Goal: Task Accomplishment & Management: Manage account settings

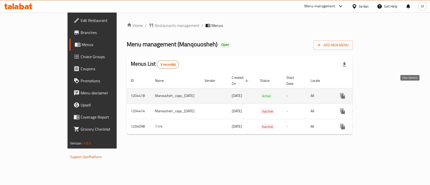
click at [385, 93] on link "enhanced table" at bounding box center [379, 96] width 12 height 12
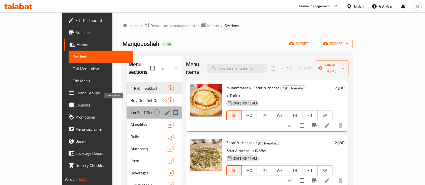
click at [130, 110] on span "Jam3at Offers" at bounding box center [141, 113] width 23 height 6
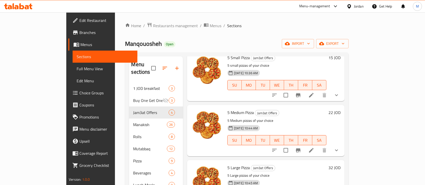
scroll to position [40, 0]
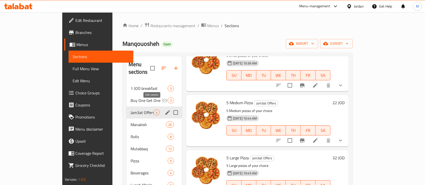
click at [164, 110] on icon "edit" at bounding box center [167, 113] width 6 height 6
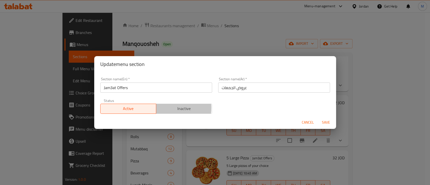
click at [167, 108] on span "Inactive" at bounding box center [184, 108] width 52 height 7
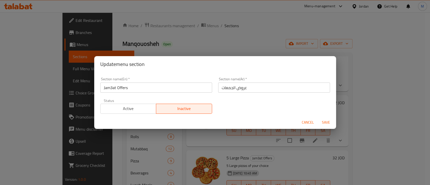
click at [323, 122] on span "Save" at bounding box center [326, 122] width 12 height 6
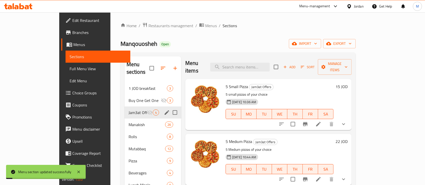
scroll to position [0, 0]
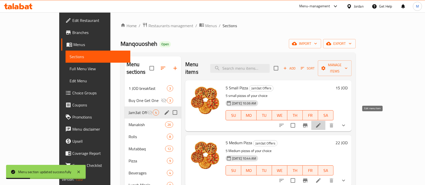
click at [320, 123] on icon at bounding box center [318, 125] width 5 height 5
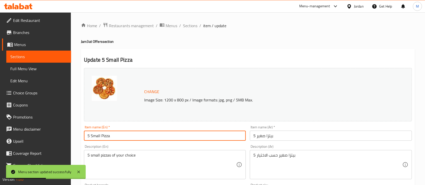
click at [87, 137] on input "5 Small Pizza" at bounding box center [165, 136] width 162 height 10
type input "3 Small Pizza"
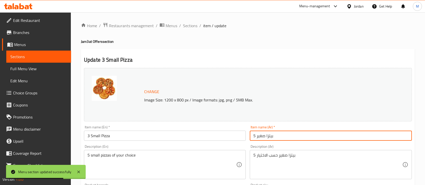
click at [255, 135] on input "5 بيتزا صغير" at bounding box center [331, 136] width 162 height 10
click at [192, 25] on span "Sections" at bounding box center [190, 26] width 14 height 6
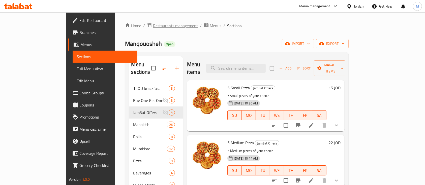
click at [153, 25] on span "Restaurants management" at bounding box center [175, 26] width 45 height 6
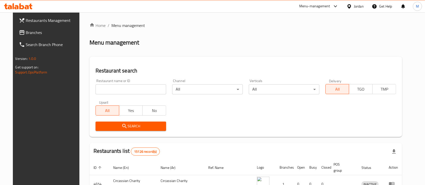
click at [145, 88] on input "search" at bounding box center [130, 89] width 71 height 10
click at [154, 122] on button "Search" at bounding box center [130, 126] width 71 height 9
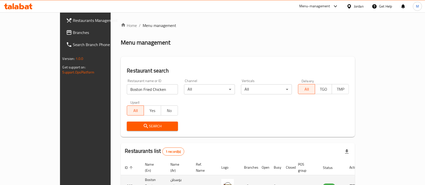
click at [121, 178] on td "18825" at bounding box center [131, 186] width 20 height 22
copy td "18825"
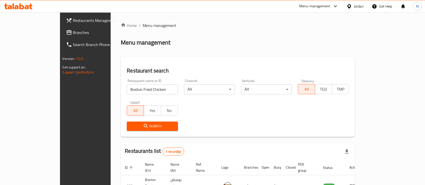
click at [133, 95] on div "Restaurant name or ID Boston Fried Chicken Restaurant name or ID" at bounding box center [152, 86] width 57 height 21
click at [133, 93] on input "Boston Fried Chicken" at bounding box center [152, 89] width 51 height 10
click at [145, 125] on span "Search" at bounding box center [152, 126] width 43 height 6
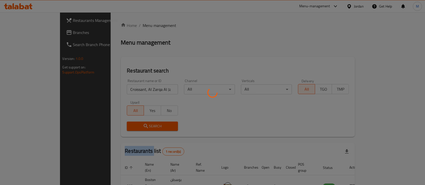
click at [145, 125] on div at bounding box center [212, 92] width 425 height 185
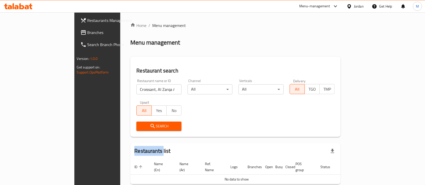
scroll to position [20, 0]
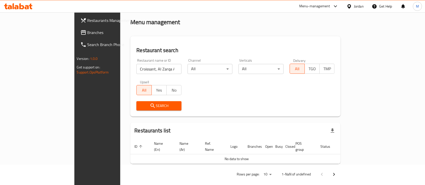
click at [142, 69] on input "Croissant, Al Zarqa Al Jadeedeh" at bounding box center [158, 69] width 45 height 10
click button "Search" at bounding box center [158, 105] width 45 height 9
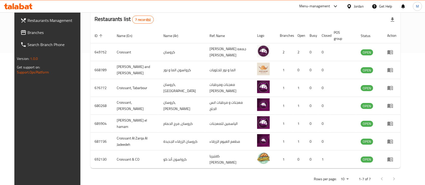
scroll to position [133, 0]
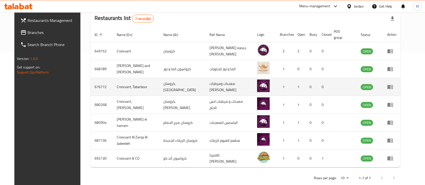
click at [90, 84] on td "676772" at bounding box center [101, 87] width 22 height 18
copy td "676772"
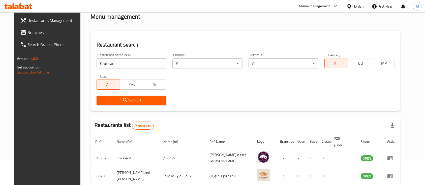
scroll to position [0, 0]
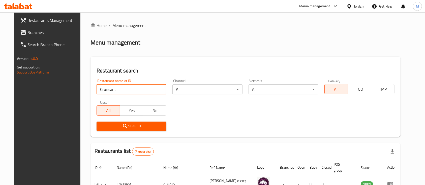
click at [126, 88] on input "Croissant" at bounding box center [131, 89] width 70 height 10
type input "Manoush Basha"
click at [156, 123] on button "Search" at bounding box center [131, 126] width 70 height 9
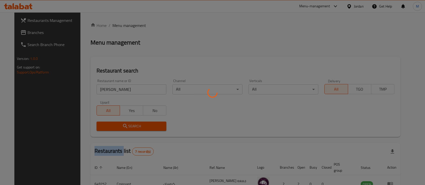
click at [156, 123] on div at bounding box center [212, 92] width 425 height 185
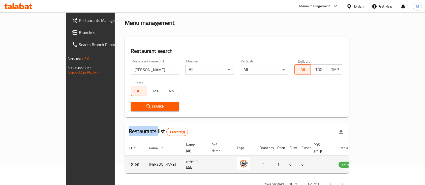
scroll to position [29, 0]
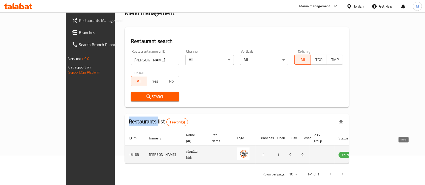
click at [371, 152] on icon "enhanced table" at bounding box center [368, 155] width 6 height 6
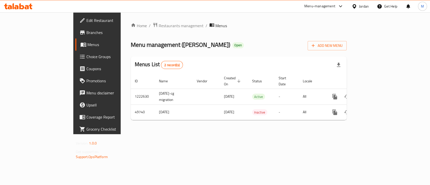
click at [86, 20] on span "Edit Restaurant" at bounding box center [113, 20] width 55 height 6
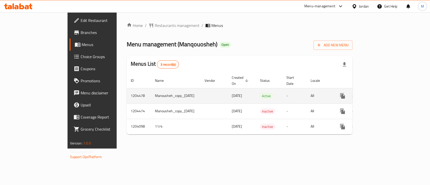
click at [382, 93] on icon "enhanced table" at bounding box center [379, 96] width 6 height 6
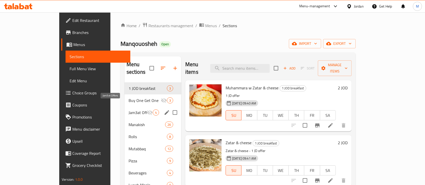
click at [128, 110] on span "Jam3at Offers" at bounding box center [137, 113] width 18 height 6
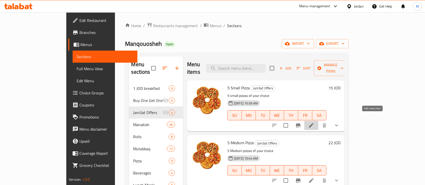
click at [314, 122] on icon at bounding box center [311, 125] width 6 height 6
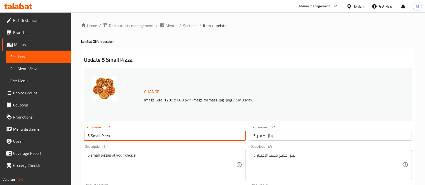
click at [89, 139] on input "5 Small Pizza" at bounding box center [165, 136] width 162 height 10
type input "3 Small Pizza"
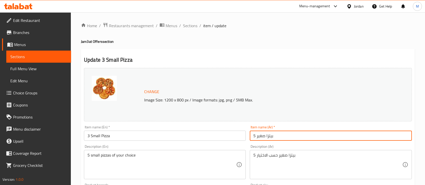
drag, startPoint x: 252, startPoint y: 138, endPoint x: 255, endPoint y: 138, distance: 2.8
click at [255, 138] on input "5 بيتزا صغير" at bounding box center [331, 136] width 162 height 10
click at [255, 136] on input "5 بيتزا صغير" at bounding box center [331, 136] width 162 height 10
click at [254, 136] on input "5 بيتزا صغير" at bounding box center [331, 136] width 162 height 10
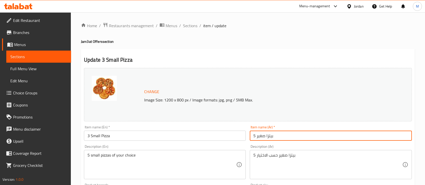
click at [257, 135] on input "5 بيتزا صغير" at bounding box center [331, 136] width 162 height 10
click at [255, 135] on input "5 بيتزا صغير" at bounding box center [331, 136] width 162 height 10
type input "3 بيتزا صغير"
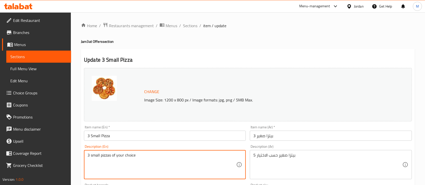
type textarea "3 small pizzas of your choice"
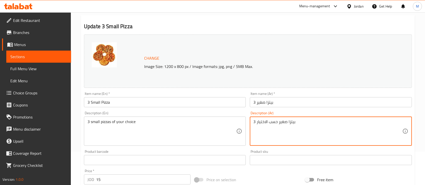
scroll to position [67, 0]
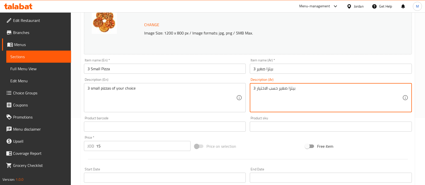
type textarea "3 بيتزا صغير حسب الاختيار"
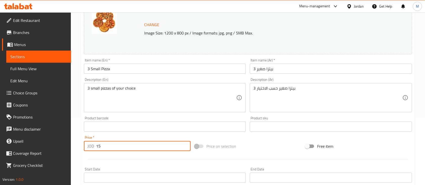
click at [115, 148] on input "15" at bounding box center [143, 146] width 94 height 10
type input "1"
type input "7"
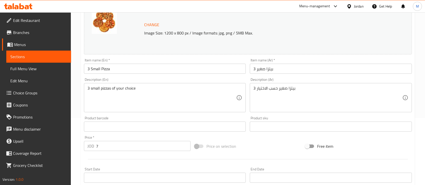
click at [125, 160] on div at bounding box center [248, 159] width 332 height 12
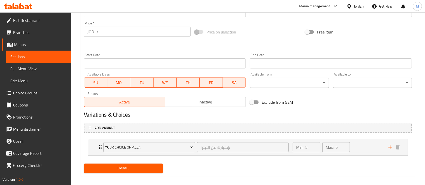
scroll to position [186, 0]
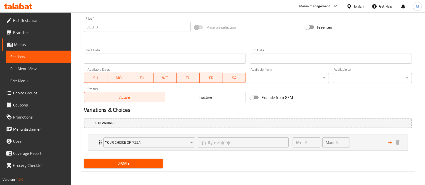
click at [132, 160] on span "Update" at bounding box center [123, 163] width 71 height 6
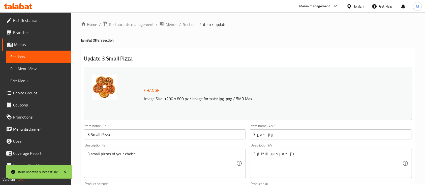
scroll to position [0, 0]
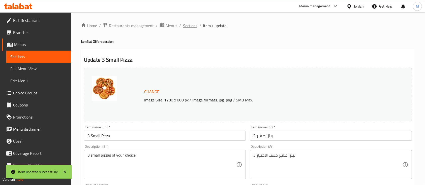
click at [189, 28] on span "Sections" at bounding box center [190, 26] width 14 height 6
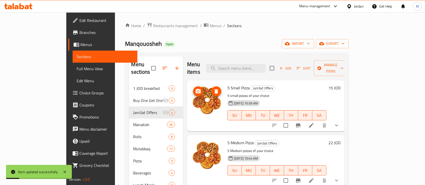
click at [213, 88] on icon "delete image" at bounding box center [216, 91] width 6 height 6
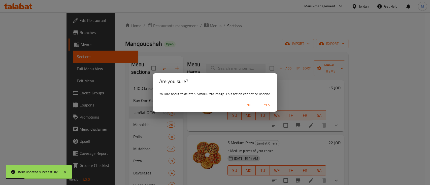
click at [266, 105] on span "Yes" at bounding box center [267, 105] width 12 height 6
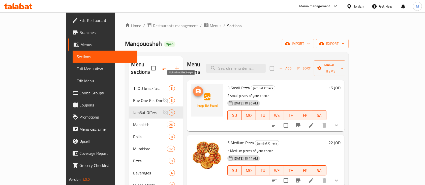
click at [193, 88] on span "upload picture" at bounding box center [198, 91] width 10 height 6
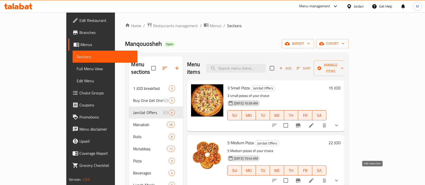
click at [314, 178] on icon at bounding box center [311, 181] width 6 height 6
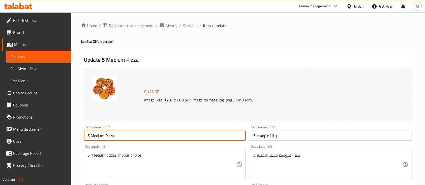
click at [88, 135] on input "5 Medium Pizza" at bounding box center [165, 136] width 162 height 10
type input "3 Medium Pizza"
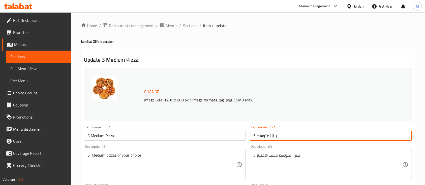
drag, startPoint x: 253, startPoint y: 137, endPoint x: 256, endPoint y: 137, distance: 3.0
click at [256, 137] on input "5 بيتزا متوسط" at bounding box center [331, 136] width 162 height 10
type input "3 بيتزا متوسط"
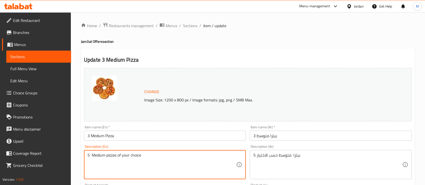
drag, startPoint x: 89, startPoint y: 155, endPoint x: 100, endPoint y: 158, distance: 11.2
type textarea "3 Medium pizzas of your choice"
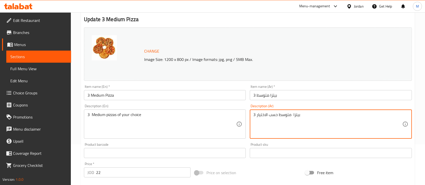
scroll to position [67, 0]
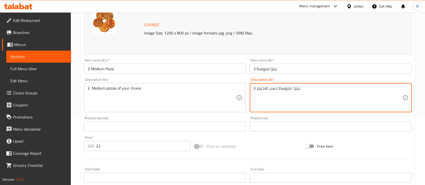
type textarea "3 بيتزا متوسط حسب الاختيار"
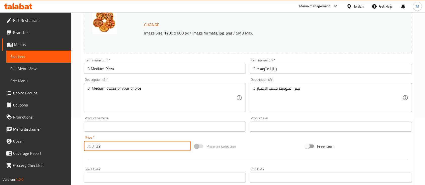
click at [144, 145] on input "22" at bounding box center [143, 146] width 94 height 10
type input "11"
click at [149, 161] on div at bounding box center [248, 159] width 332 height 12
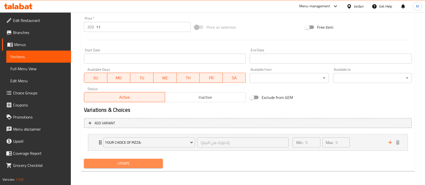
click at [147, 164] on span "Update" at bounding box center [123, 163] width 71 height 6
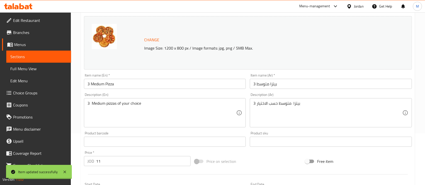
scroll to position [0, 0]
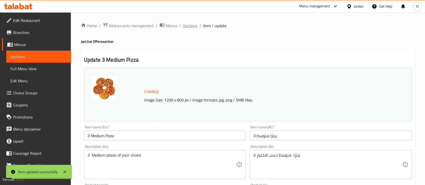
click at [193, 25] on span "Sections" at bounding box center [190, 26] width 14 height 6
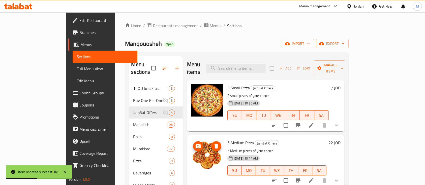
click at [211, 143] on span "delete image" at bounding box center [216, 146] width 10 height 6
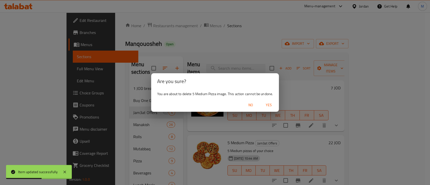
click at [269, 106] on span "Yes" at bounding box center [269, 105] width 12 height 6
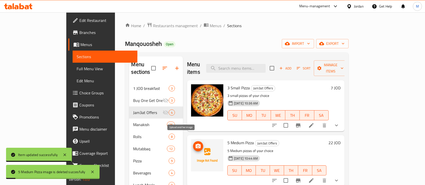
click at [197, 146] on circle "upload picture" at bounding box center [198, 147] width 2 height 2
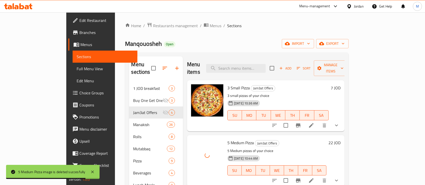
scroll to position [34, 0]
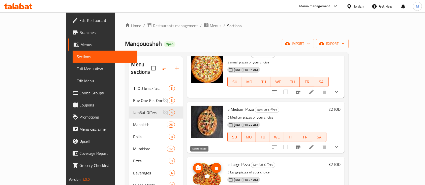
click at [213, 165] on icon "delete image" at bounding box center [216, 168] width 6 height 6
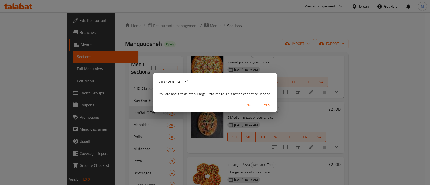
click at [262, 104] on span "Yes" at bounding box center [267, 105] width 12 height 6
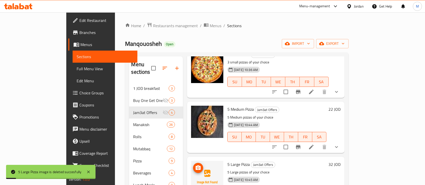
click at [193, 163] on button "upload picture" at bounding box center [198, 168] width 10 height 10
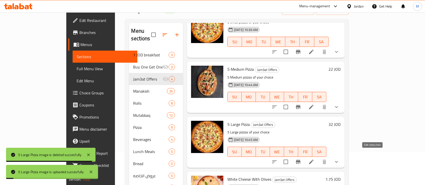
click at [314, 159] on icon at bounding box center [311, 162] width 6 height 6
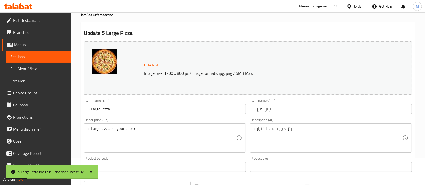
scroll to position [67, 0]
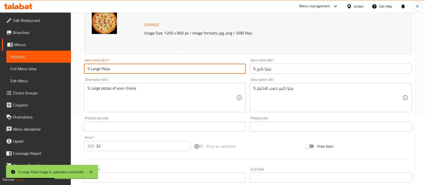
click at [87, 68] on input "5 Large Pizza" at bounding box center [165, 69] width 162 height 10
type input "3 Large Pizza"
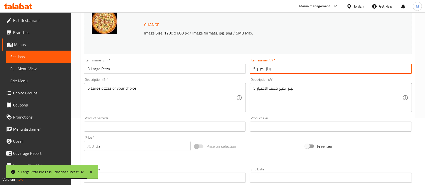
click at [254, 70] on input "5 بيتزا كبير" at bounding box center [331, 69] width 162 height 10
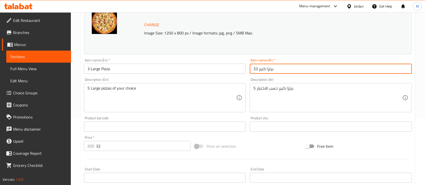
click at [255, 69] on input "33 بيتزا كبير" at bounding box center [331, 69] width 162 height 10
type input "3بيتزا كبير"
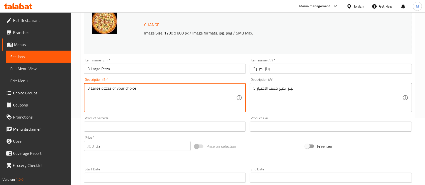
type textarea "3 Large pizzas of your choice"
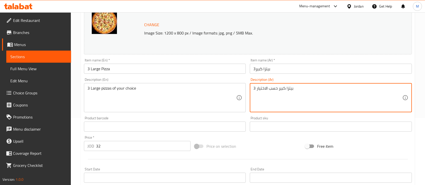
type textarea "3 بيتزا كبير حسب الاختيار"
click at [122, 148] on input "32" at bounding box center [143, 146] width 94 height 10
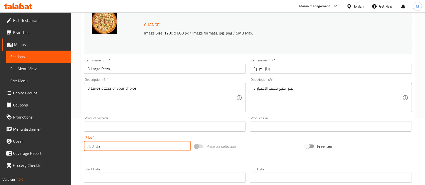
type input "3"
type input "13"
click at [124, 153] on div "Price   * JOD 13 Price *" at bounding box center [137, 143] width 111 height 19
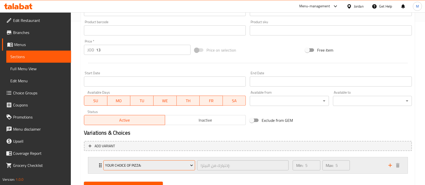
scroll to position [168, 0]
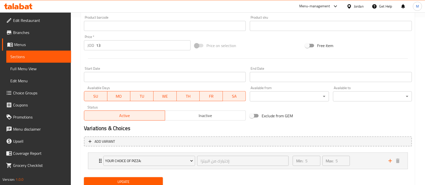
click at [142, 178] on button "Update" at bounding box center [123, 181] width 79 height 9
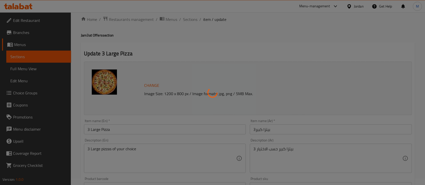
scroll to position [0, 0]
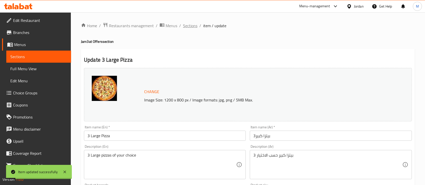
click at [190, 26] on span "Sections" at bounding box center [190, 26] width 14 height 6
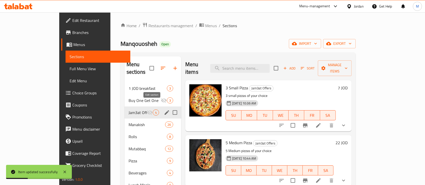
click at [164, 110] on icon "edit" at bounding box center [167, 113] width 6 height 6
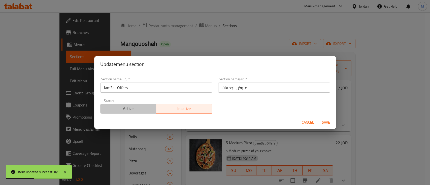
click at [131, 112] on span "Active" at bounding box center [129, 108] width 52 height 7
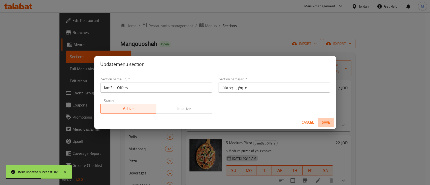
click at [329, 122] on span "Save" at bounding box center [326, 122] width 12 height 6
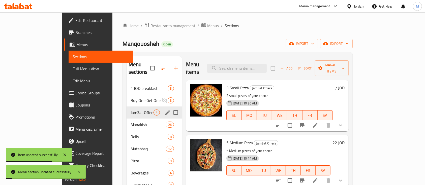
click at [305, 122] on icon "Branch-specific-item" at bounding box center [302, 125] width 6 height 6
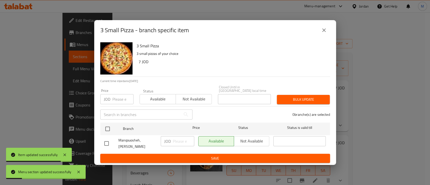
click at [275, 9] on div "3 Small Pizza - branch specific item 3 Small Pizza 3 small pizzas of your choic…" at bounding box center [215, 92] width 430 height 185
click at [322, 33] on icon "close" at bounding box center [324, 30] width 6 height 6
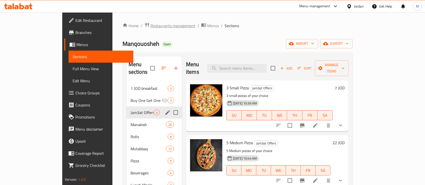
click at [150, 26] on span "Restaurants management" at bounding box center [172, 26] width 45 height 6
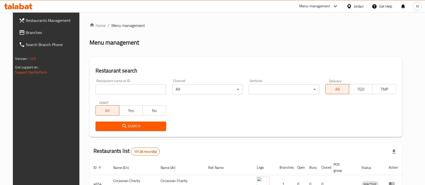
click at [148, 89] on input "search" at bounding box center [130, 89] width 71 height 10
type input "Bao Basha"
click at [142, 125] on span "Search" at bounding box center [130, 126] width 62 height 6
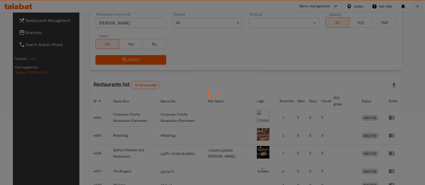
scroll to position [29, 0]
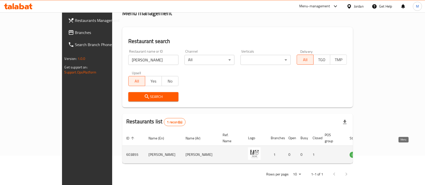
click at [381, 154] on icon "enhanced table" at bounding box center [380, 155] width 2 height 2
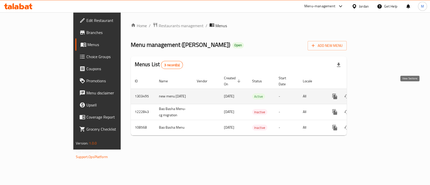
click at [374, 93] on icon "enhanced table" at bounding box center [371, 96] width 6 height 6
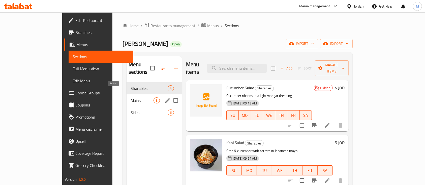
click at [130, 97] on span "Mains" at bounding box center [141, 100] width 23 height 6
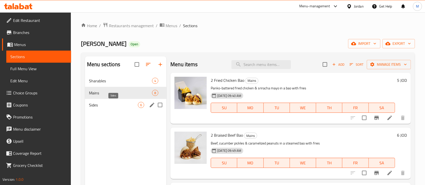
click at [108, 103] on span "Sides" at bounding box center [113, 105] width 49 height 6
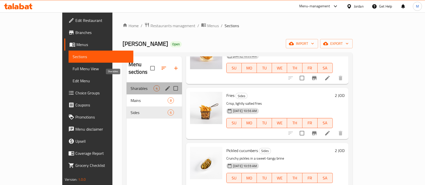
click at [130, 85] on span "Sharables" at bounding box center [141, 88] width 23 height 6
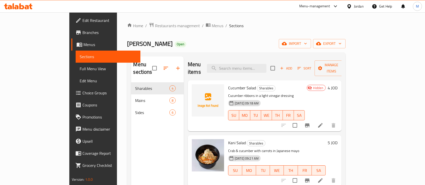
click at [301, 66] on icon "button" at bounding box center [299, 68] width 5 height 5
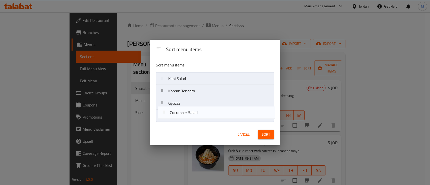
drag, startPoint x: 247, startPoint y: 76, endPoint x: 248, endPoint y: 112, distance: 35.5
click at [248, 112] on nav "Cucumber Salad Kani Salad Korean Tenders Gyozas" at bounding box center [215, 97] width 118 height 50
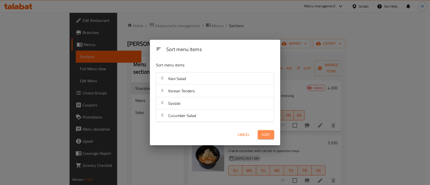
click at [265, 133] on span "Sort" at bounding box center [266, 135] width 8 height 6
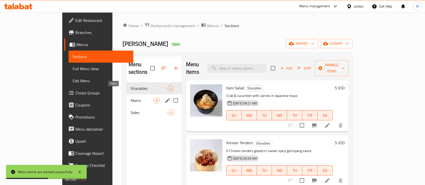
click at [131, 97] on span "Mains" at bounding box center [141, 100] width 23 height 6
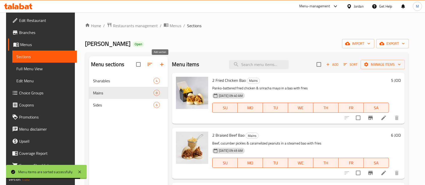
click at [160, 65] on icon "button" at bounding box center [162, 65] width 4 height 4
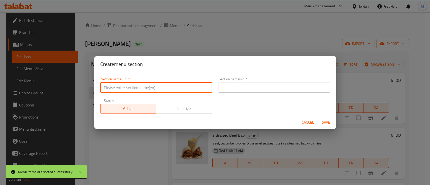
click at [178, 85] on input "text" at bounding box center [156, 88] width 112 height 10
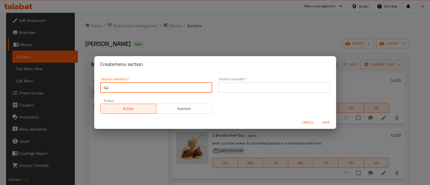
type input "Gathering Meals"
click at [258, 83] on input "text" at bounding box center [274, 88] width 112 height 10
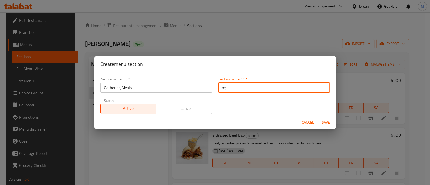
type input "ج"
type input "ا"
click at [238, 90] on input "عروض الجمعات" at bounding box center [274, 88] width 112 height 10
type input "وجبات الجمعات"
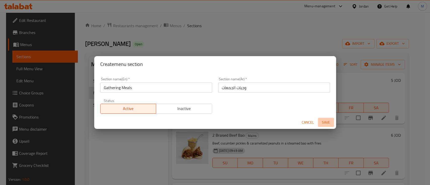
click at [327, 122] on span "Save" at bounding box center [326, 122] width 12 height 6
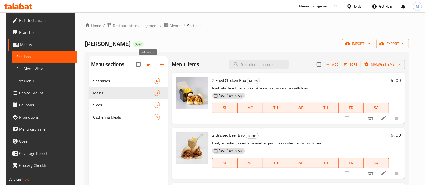
click at [151, 64] on icon "button" at bounding box center [150, 64] width 6 height 6
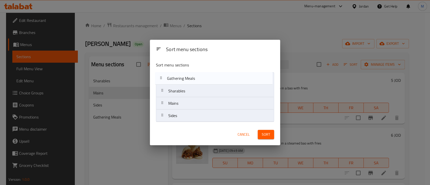
drag, startPoint x: 206, startPoint y: 119, endPoint x: 205, endPoint y: 81, distance: 38.6
click at [205, 81] on nav "Sharables Mains Sides Gathering Meals" at bounding box center [215, 97] width 118 height 50
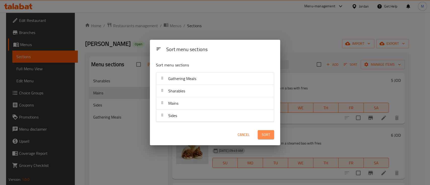
click at [270, 137] on button "Sort" at bounding box center [266, 134] width 16 height 9
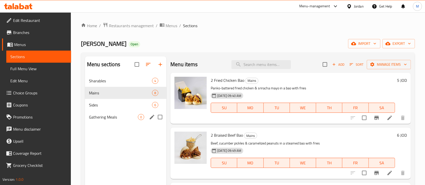
click at [119, 113] on div "Gathering Meals 0" at bounding box center [125, 117] width 81 height 12
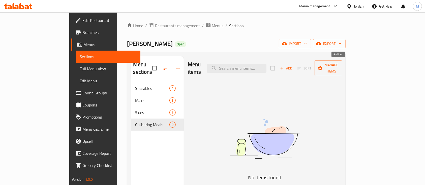
click at [293, 65] on span "Add" at bounding box center [286, 68] width 14 height 6
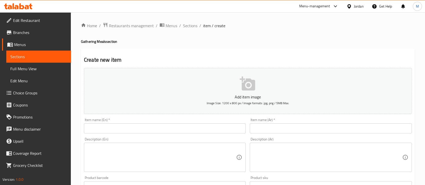
click at [298, 128] on input "text" at bounding box center [331, 128] width 162 height 10
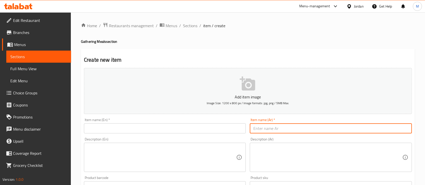
paste input "الباشا بوكس"
type input "الباشا بوكس"
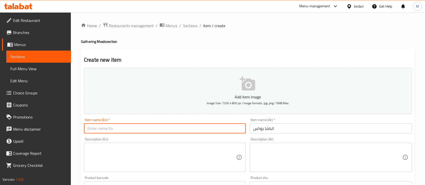
click at [158, 129] on input "text" at bounding box center [165, 128] width 162 height 10
type input "ِ"
type input "Al Basha Box"
click at [168, 155] on textarea at bounding box center [161, 158] width 149 height 24
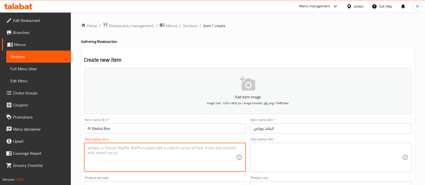
click at [281, 155] on textarea at bounding box center [327, 158] width 149 height 24
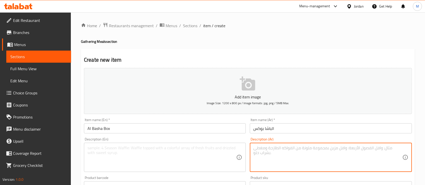
paste textarea "١٢ جيوزا"
paste textarea "1 كوريان تندر"
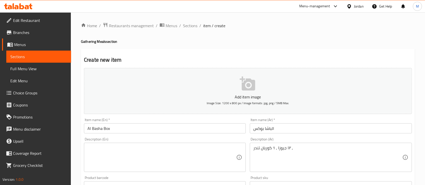
click at [346, 150] on textarea "١٢ جيوزا , 1 كوريان تندر ," at bounding box center [327, 158] width 149 height 24
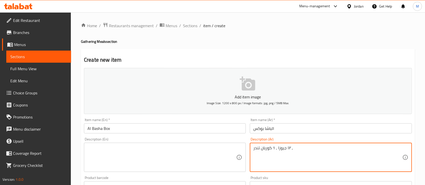
paste textarea "٨ باو"
click at [319, 151] on textarea "١٢ جيوزا , 1 كوريان تندر ,٨ باو" at bounding box center [327, 158] width 149 height 24
type textarea "١٢ جيوزا , 1 كوريان تندر ,٨ باو"
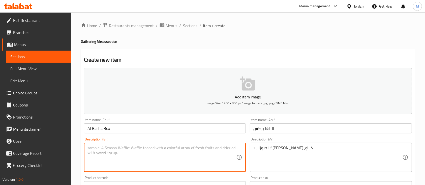
click at [189, 155] on textarea at bounding box center [161, 158] width 149 height 24
paste textarea "12 gyoza, 1 Korean tender, 8 bao"
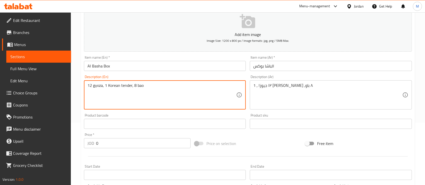
scroll to position [67, 0]
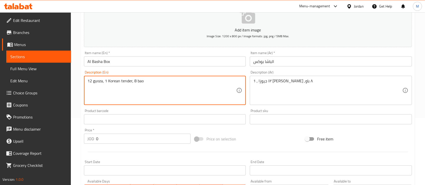
type textarea "12 gyoza, 1 Korean tender, 8 bao"
click at [125, 136] on input "0" at bounding box center [143, 139] width 94 height 10
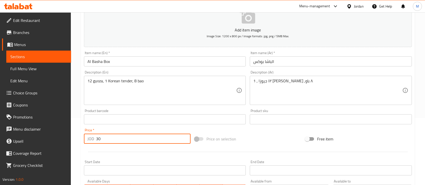
type input "30"
click at [139, 161] on div "Start Date Start Date" at bounding box center [165, 167] width 162 height 15
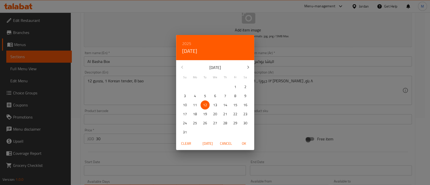
click at [272, 132] on div "2025 Tue, Aug 12 August 2025 Su Mo Tu We Th Fr Sa 27 28 29 30 31 1 2 3 4 5 6 7 …" at bounding box center [215, 92] width 430 height 185
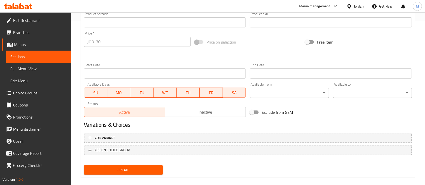
scroll to position [168, 0]
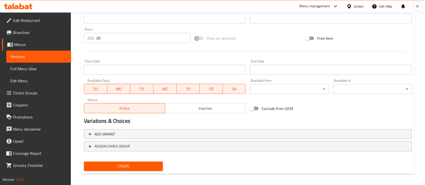
click at [222, 108] on span "Inactive" at bounding box center [205, 108] width 77 height 7
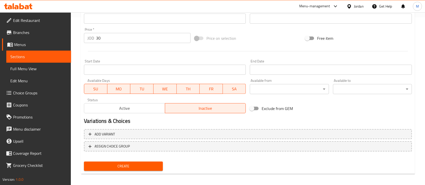
click at [152, 163] on span "Create" at bounding box center [123, 166] width 71 height 6
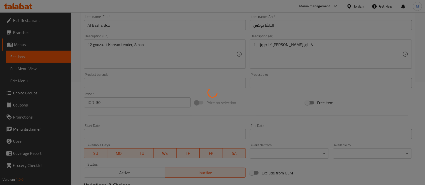
scroll to position [101, 0]
type input "0"
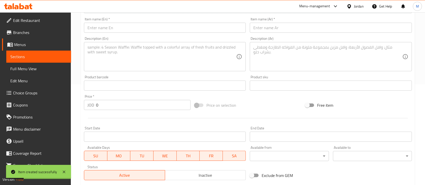
click at [29, 91] on span "Choice Groups" at bounding box center [40, 93] width 54 height 6
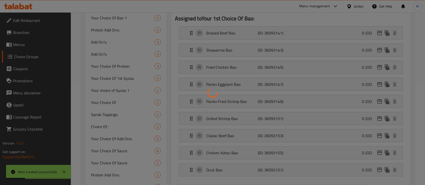
scroll to position [71, 0]
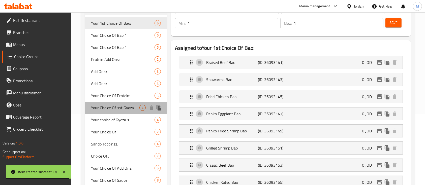
click at [132, 110] on span "Your Choice Of 1st Gyoza" at bounding box center [115, 108] width 48 height 6
type input "Your Choice Of 1st Gyoza"
type input "إختيارك من أول جايوزا :"
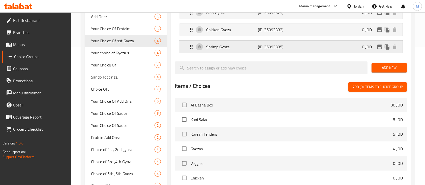
scroll to position [139, 0]
click at [130, 150] on span "Choice of 1st, 2nd gyoza" at bounding box center [115, 149] width 48 height 6
type input "Choice of 1st, 2nd gyoza"
type input "اختيار الجيوزا الأول والثاني"
type input "2"
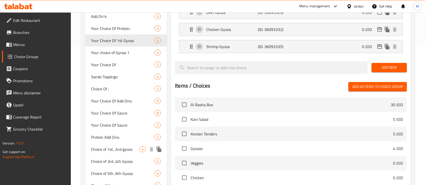
type input "2"
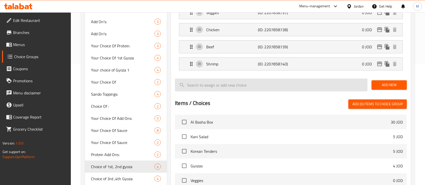
scroll to position [105, 0]
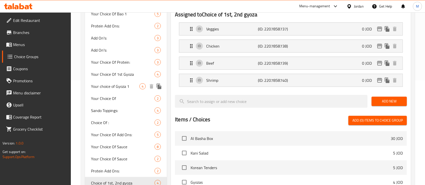
click at [125, 88] on span "Your choice of Gyoza 1" at bounding box center [115, 86] width 48 height 6
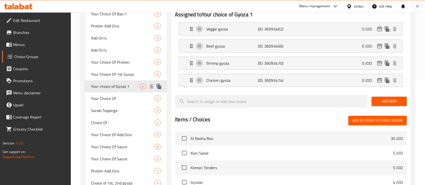
type input "Your choice of Gyoza 1"
type input "اختيارك من جيوزا 1"
type input "1"
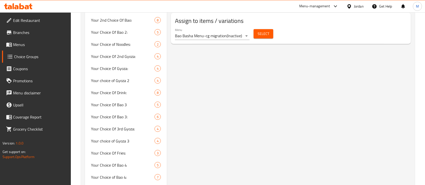
scroll to position [340, 0]
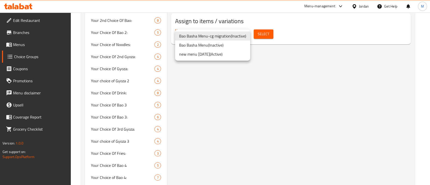
click at [233, 54] on li "new menu 30/7/2025 ( Active )" at bounding box center [212, 54] width 75 height 9
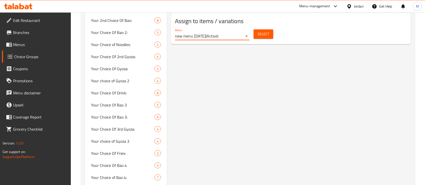
click at [262, 37] on span "Select" at bounding box center [263, 34] width 12 height 6
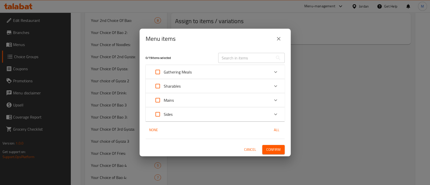
click at [281, 38] on icon "close" at bounding box center [279, 39] width 6 height 6
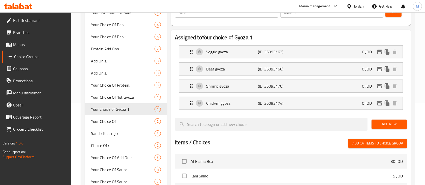
scroll to position [71, 0]
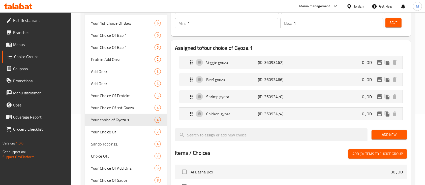
click at [211, 24] on input "1" at bounding box center [232, 23] width 91 height 10
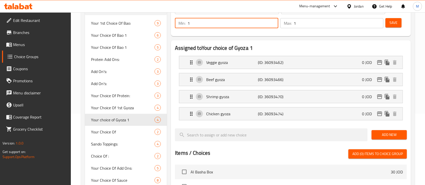
click at [211, 24] on input "1" at bounding box center [232, 23] width 91 height 10
type input "3"
click at [305, 23] on input "1" at bounding box center [338, 23] width 90 height 10
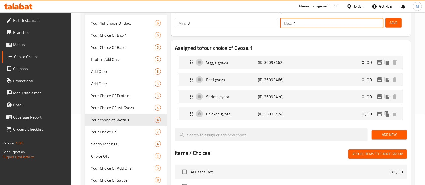
click at [305, 23] on input "1" at bounding box center [338, 23] width 90 height 10
type input "3"
click at [394, 22] on span "Save" at bounding box center [393, 23] width 8 height 6
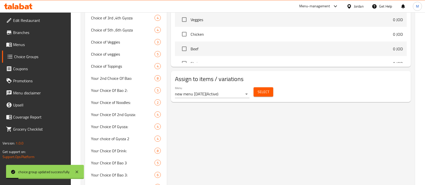
scroll to position [306, 0]
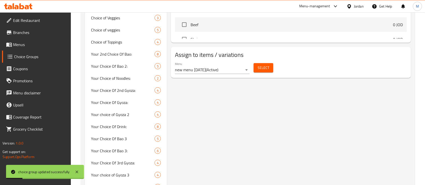
click at [261, 70] on span "Select" at bounding box center [263, 68] width 12 height 6
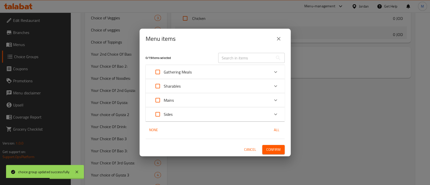
click at [218, 74] on div "Gathering Meals" at bounding box center [211, 72] width 118 height 12
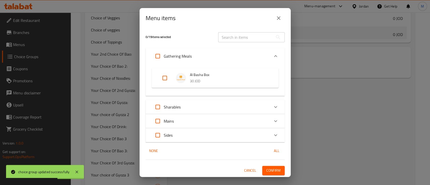
click at [164, 78] on input "Expand" at bounding box center [165, 78] width 12 height 12
checkbox input "true"
click at [267, 170] on span "Confirm" at bounding box center [273, 171] width 14 height 6
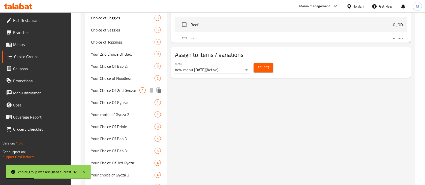
click at [133, 88] on span "Your Choice Of 2nd Gyoza:" at bounding box center [115, 90] width 48 height 6
type input "Your Choice Of 2nd Gyoza:"
type input "إختيارك من ثاني جايوزا :"
type input "1"
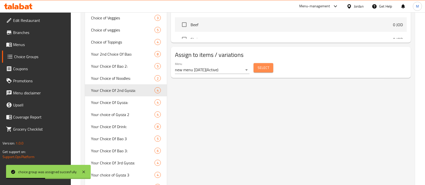
click at [264, 68] on span "Select" at bounding box center [263, 68] width 12 height 6
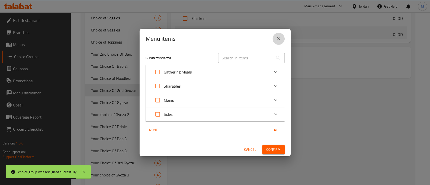
click at [279, 40] on icon "close" at bounding box center [279, 39] width 6 height 6
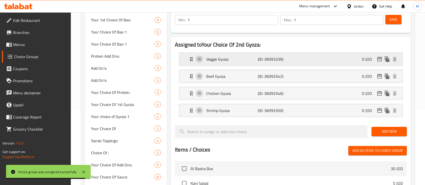
scroll to position [71, 0]
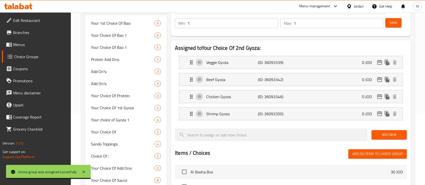
click at [208, 26] on input "1" at bounding box center [232, 23] width 91 height 10
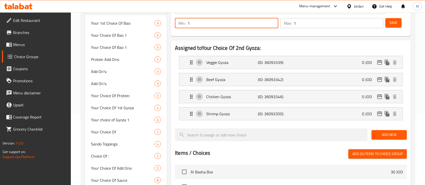
click at [208, 26] on input "1" at bounding box center [232, 23] width 91 height 10
type input "3"
click at [299, 23] on input "1" at bounding box center [338, 23] width 90 height 10
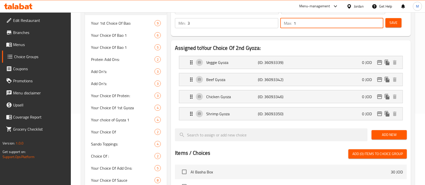
click at [299, 23] on input "1" at bounding box center [338, 23] width 90 height 10
type input "3"
click at [295, 40] on div "Assigned to Your Choice Of 2nd Gyoza: Veggie Gyoza (ID: 36093339) 0 JOD Name (E…" at bounding box center [291, 159] width 240 height 238
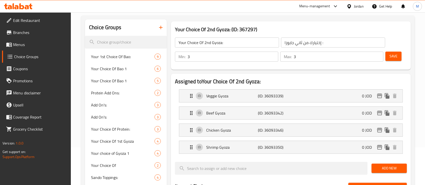
click at [400, 54] on button "Save" at bounding box center [393, 56] width 16 height 9
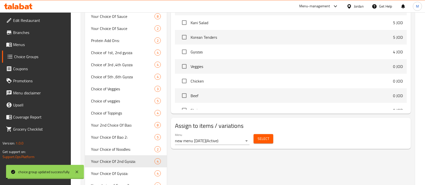
scroll to position [273, 0]
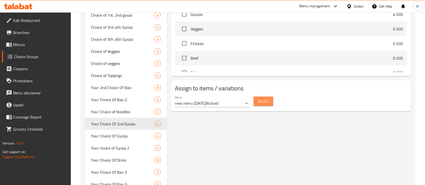
click at [270, 103] on button "Select" at bounding box center [263, 101] width 20 height 9
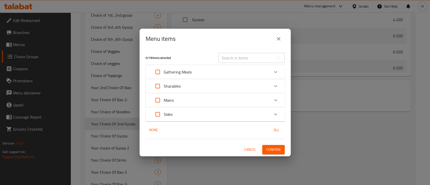
click at [158, 72] on input "Expand" at bounding box center [158, 72] width 12 height 12
checkbox input "true"
click at [271, 147] on span "Confirm" at bounding box center [273, 150] width 14 height 6
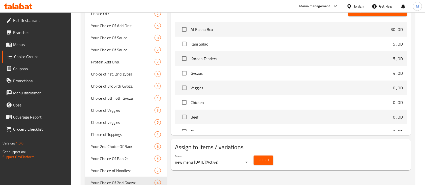
scroll to position [206, 0]
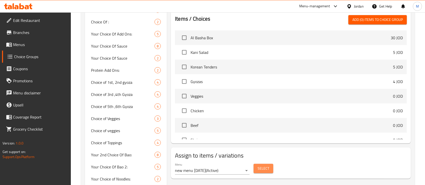
click at [270, 168] on button "Select" at bounding box center [263, 168] width 20 height 9
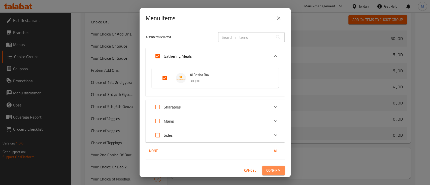
click at [269, 167] on button "Confirm" at bounding box center [273, 170] width 22 height 9
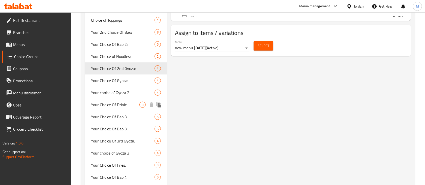
scroll to position [340, 0]
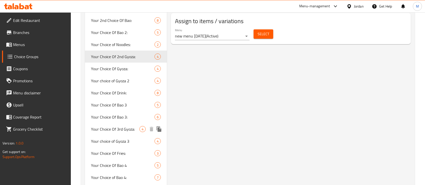
click at [129, 130] on span "Your Choice Of 3rd Gyoza:" at bounding box center [115, 129] width 48 height 6
type input "Your Choice Of 3rd Gyoza:"
type input "إختيارك من ثالث جايوزا :"
type input "1"
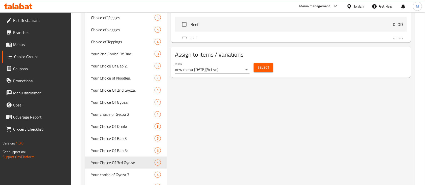
scroll to position [306, 0]
click at [265, 65] on span "Select" at bounding box center [263, 68] width 12 height 6
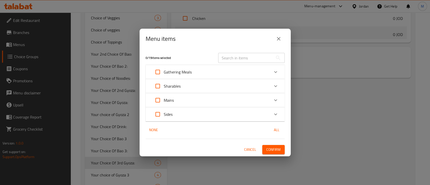
click at [280, 41] on icon "close" at bounding box center [279, 39] width 6 height 6
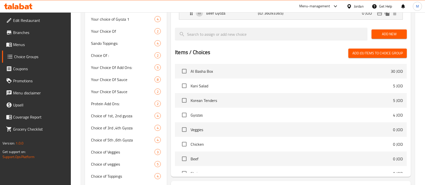
scroll to position [71, 0]
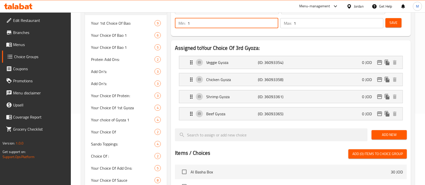
drag, startPoint x: 194, startPoint y: 27, endPoint x: 187, endPoint y: 25, distance: 7.2
click at [187, 25] on div "Min: 1 ​" at bounding box center [226, 23] width 103 height 10
type input "3"
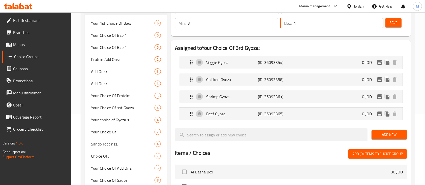
drag, startPoint x: 298, startPoint y: 25, endPoint x: 295, endPoint y: 24, distance: 3.4
click at [295, 24] on input "1" at bounding box center [338, 23] width 90 height 10
click at [295, 24] on input "13" at bounding box center [338, 23] width 90 height 10
type input "3"
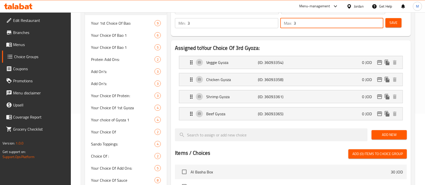
click at [298, 32] on div "Your Choice Of 3rd Gyoza: ​ إختيارك من ثالث جايوزا : ​ Min: 3 ​ Max: 3 ​ Save" at bounding box center [291, 16] width 236 height 36
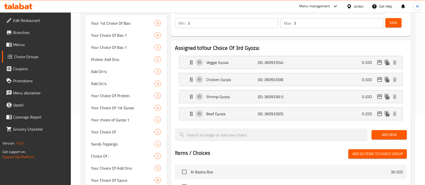
click at [397, 27] on div "Save" at bounding box center [393, 23] width 19 height 12
click at [396, 25] on span "Save" at bounding box center [393, 23] width 8 height 6
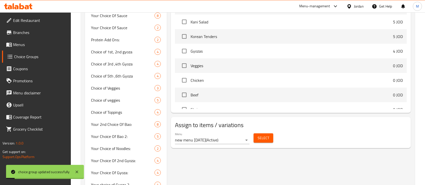
scroll to position [239, 0]
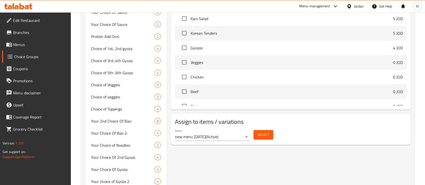
click at [265, 135] on span "Select" at bounding box center [263, 135] width 12 height 6
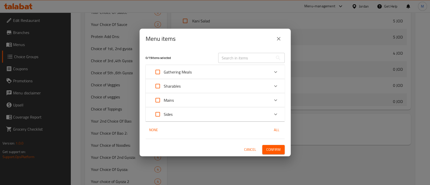
click at [158, 72] on input "Expand" at bounding box center [158, 72] width 12 height 12
checkbox input "true"
click at [220, 73] on div "Gathering Meals" at bounding box center [211, 72] width 118 height 12
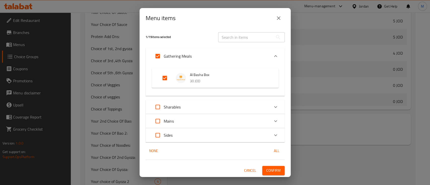
click at [276, 169] on button "Confirm" at bounding box center [273, 170] width 22 height 9
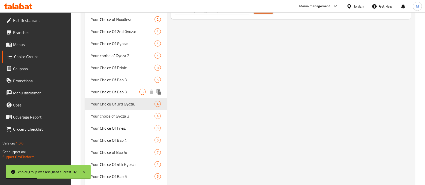
scroll to position [374, 0]
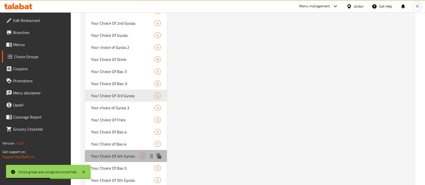
click at [134, 156] on span "Your Choice Of 4th Gyoza :" at bounding box center [115, 156] width 48 height 6
type input "Your Choice Of 4th Gyoza :"
type input "إختيارك من رابع جايوزا :"
type input "1"
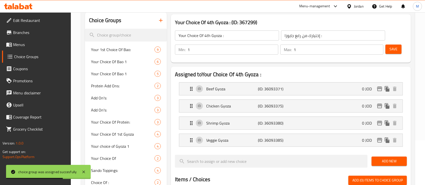
scroll to position [38, 0]
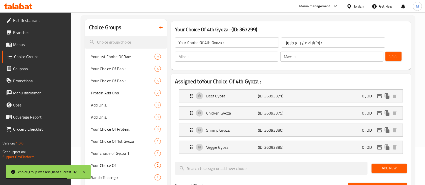
click at [212, 55] on input "1" at bounding box center [232, 57] width 91 height 10
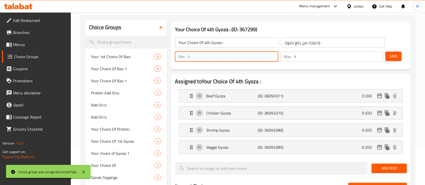
click at [212, 55] on input "1" at bounding box center [232, 57] width 91 height 10
type input "3"
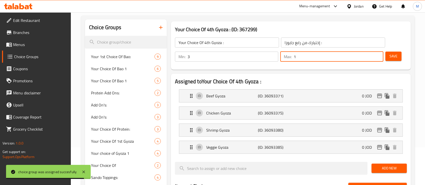
click at [321, 59] on input "1" at bounding box center [338, 57] width 90 height 10
type input "3"
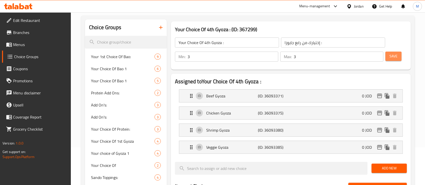
click at [393, 60] on button "Save" at bounding box center [393, 56] width 16 height 9
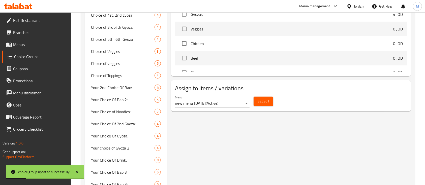
scroll to position [306, 0]
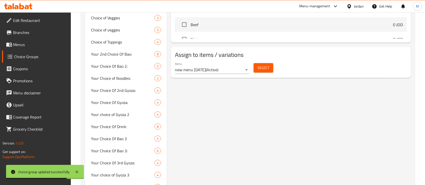
click at [267, 68] on span "Select" at bounding box center [263, 68] width 12 height 6
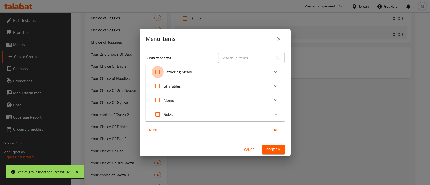
click at [157, 71] on input "Expand" at bounding box center [158, 72] width 12 height 12
checkbox input "true"
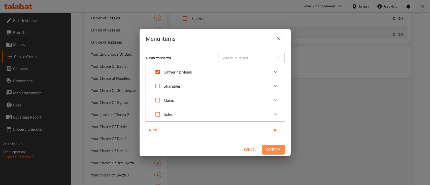
click at [277, 147] on span "Confirm" at bounding box center [273, 150] width 14 height 6
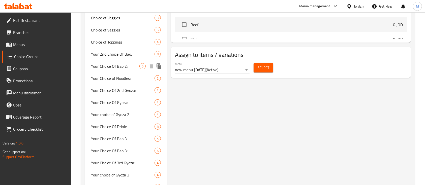
click at [133, 66] on span "Your Choice Of Bao 2:" at bounding box center [115, 66] width 48 height 6
type input "Your Choice Of Bao 2:"
type input "اختيارك من باو 2:"
type input "1"
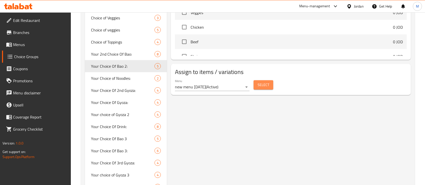
click at [267, 85] on span "Select" at bounding box center [263, 85] width 12 height 6
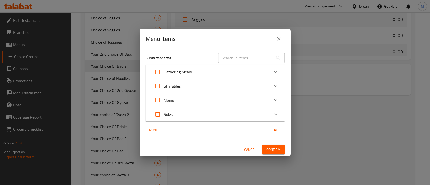
click at [243, 73] on div "Gathering Meals" at bounding box center [211, 72] width 118 height 12
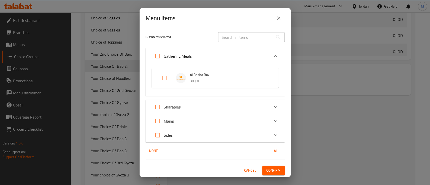
click at [167, 78] on input "Expand" at bounding box center [165, 78] width 12 height 12
checkbox input "true"
click at [266, 168] on span "Confirm" at bounding box center [273, 171] width 14 height 6
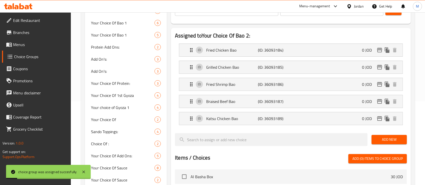
scroll to position [71, 0]
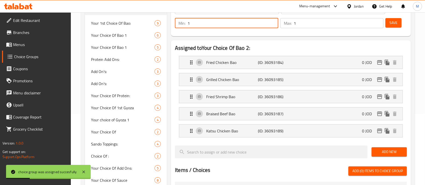
click at [229, 28] on input "1" at bounding box center [232, 23] width 91 height 10
type input "2"
click at [308, 25] on input "1" at bounding box center [338, 23] width 90 height 10
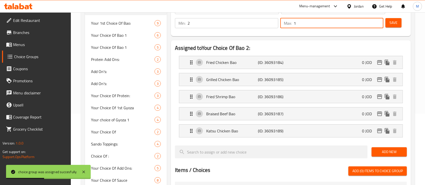
click at [308, 24] on input "1" at bounding box center [338, 23] width 90 height 10
type input "2"
click at [389, 25] on button "Save" at bounding box center [393, 22] width 16 height 9
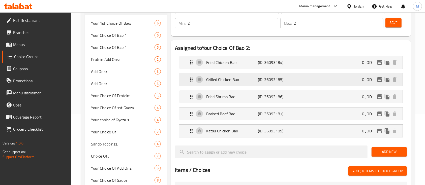
click at [269, 80] on p "(ID: 36093185)" at bounding box center [275, 80] width 35 height 6
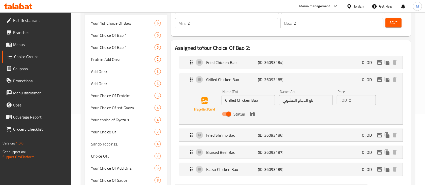
click at [229, 113] on input "Status" at bounding box center [228, 114] width 29 height 10
checkbox input "false"
click at [251, 115] on icon "save" at bounding box center [252, 114] width 5 height 5
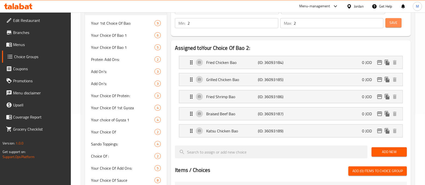
click at [398, 27] on button "Save" at bounding box center [393, 22] width 16 height 9
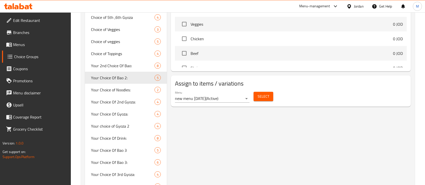
scroll to position [306, 0]
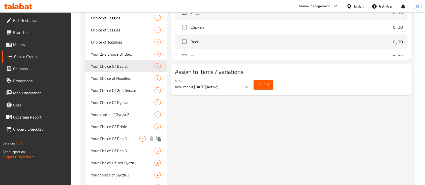
click at [116, 136] on span "Your Choice Of Bao 3" at bounding box center [115, 139] width 48 height 6
type input "Your Choice Of Bao 3"
type input "اختيارك من باو 3"
type input "1"
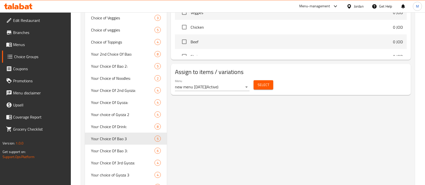
click at [259, 84] on span "Select" at bounding box center [263, 85] width 12 height 6
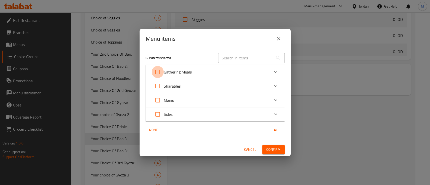
click at [158, 71] on input "Expand" at bounding box center [158, 72] width 12 height 12
checkbox input "true"
click at [213, 71] on div "Gathering Meals" at bounding box center [211, 72] width 118 height 12
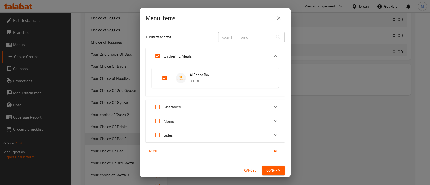
click at [274, 168] on span "Confirm" at bounding box center [273, 171] width 14 height 6
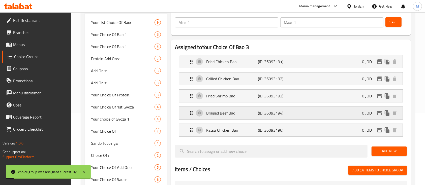
scroll to position [71, 0]
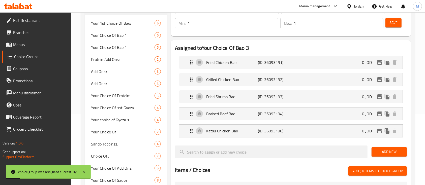
click at [242, 25] on input "1" at bounding box center [232, 23] width 91 height 10
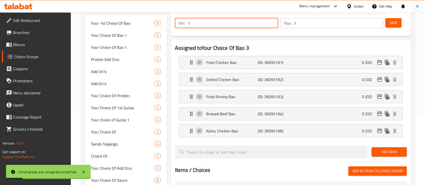
click at [242, 25] on input "1" at bounding box center [232, 23] width 91 height 10
type input "2"
click at [307, 25] on input "1" at bounding box center [338, 23] width 90 height 10
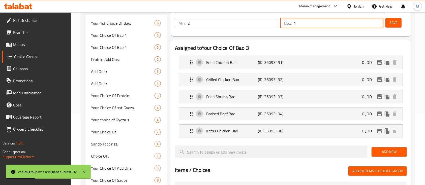
click at [307, 25] on input "1" at bounding box center [338, 23] width 90 height 10
type input "2"
click at [390, 25] on span "Save" at bounding box center [393, 23] width 8 height 6
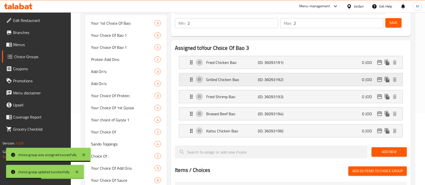
click at [288, 79] on p "(ID: 36093192)" at bounding box center [275, 80] width 35 height 6
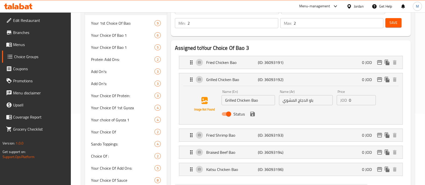
drag, startPoint x: 230, startPoint y: 113, endPoint x: 242, endPoint y: 112, distance: 12.4
click at [230, 113] on input "Status" at bounding box center [228, 114] width 29 height 10
checkbox input "false"
click at [252, 112] on icon "save" at bounding box center [252, 114] width 5 height 5
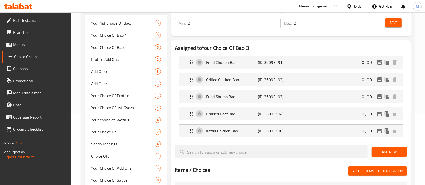
click at [398, 27] on button "Save" at bounding box center [393, 22] width 16 height 9
click at [132, 49] on span "Your Choice Of Bao 1" at bounding box center [115, 47] width 48 height 6
type input "Your Choice Of Bao 1"
type input "اختيارك من باو 1"
type input "1"
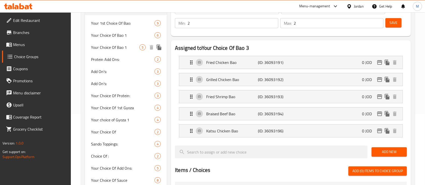
type input "1"
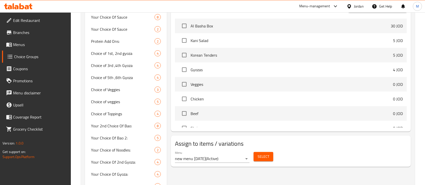
scroll to position [239, 0]
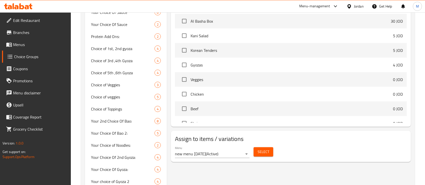
click at [264, 152] on span "Select" at bounding box center [263, 152] width 12 height 6
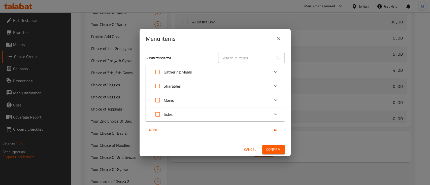
click at [156, 69] on input "Expand" at bounding box center [158, 72] width 12 height 12
checkbox input "true"
click at [270, 148] on span "Confirm" at bounding box center [273, 150] width 14 height 6
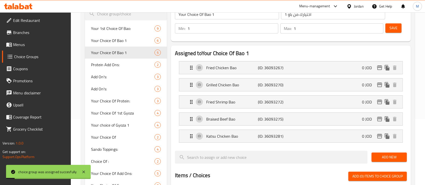
scroll to position [38, 0]
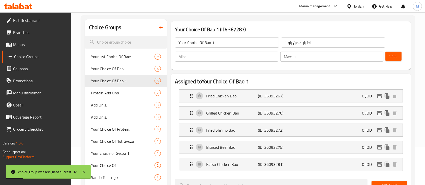
click at [337, 58] on input "1" at bounding box center [338, 57] width 90 height 10
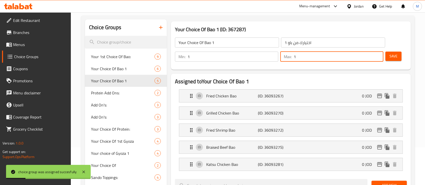
click at [337, 58] on input "1" at bounding box center [338, 57] width 90 height 10
type input "2"
click at [226, 59] on input "1" at bounding box center [232, 57] width 91 height 10
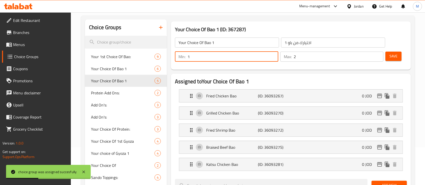
click at [226, 59] on input "1" at bounding box center [232, 57] width 91 height 10
type input "2"
click at [242, 71] on div "Your Choice Of Bao 1 (ID: 367287) Your Choice Of Bao 1 ​ اختيارك من باو 1 ​ Min…" at bounding box center [291, 45] width 244 height 52
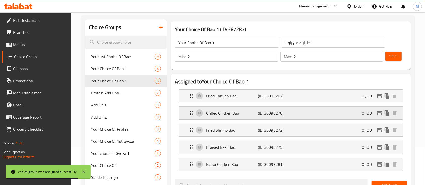
click at [243, 112] on p "Grilled Chicken Bao" at bounding box center [232, 113] width 52 height 6
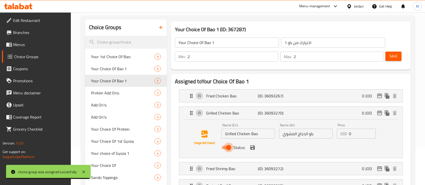
click at [230, 147] on input "Status" at bounding box center [228, 148] width 29 height 10
checkbox input "false"
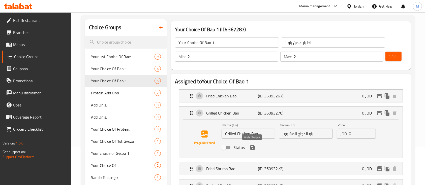
click at [254, 146] on icon "save" at bounding box center [252, 147] width 5 height 5
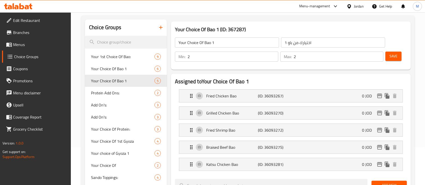
click at [395, 57] on span "Save" at bounding box center [393, 56] width 8 height 6
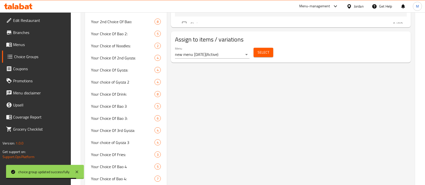
scroll to position [340, 0]
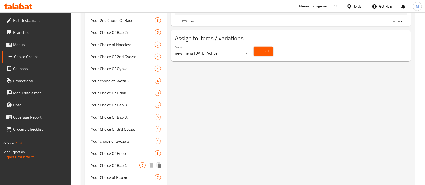
click at [122, 166] on span "Your Choice Of Bao 4" at bounding box center [115, 165] width 48 height 6
type input "Your Choice Of Bao 4"
type input "اختيارك من باو 4"
type input "1"
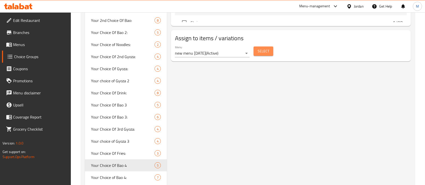
click at [261, 54] on span "Select" at bounding box center [263, 51] width 12 height 6
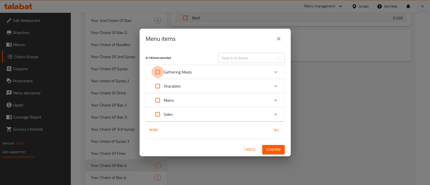
click at [156, 71] on input "Expand" at bounding box center [158, 72] width 12 height 12
checkbox input "true"
click at [193, 70] on div "Gathering Meals" at bounding box center [211, 72] width 118 height 12
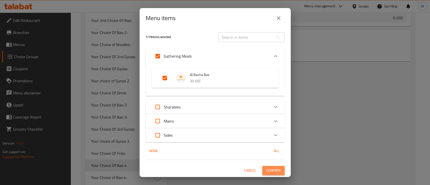
click at [275, 174] on button "Confirm" at bounding box center [273, 170] width 22 height 9
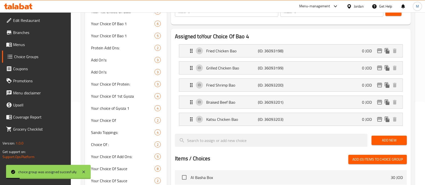
scroll to position [38, 0]
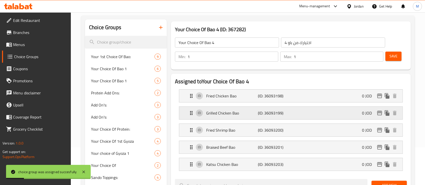
click at [308, 116] on div "Grilled Chicken Bao (ID: 36093199) 0 JOD" at bounding box center [292, 113] width 208 height 13
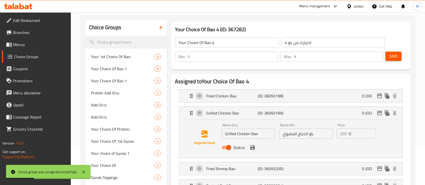
click at [224, 145] on input "Status" at bounding box center [228, 148] width 29 height 10
checkbox input "false"
click at [252, 147] on icon "save" at bounding box center [252, 147] width 5 height 5
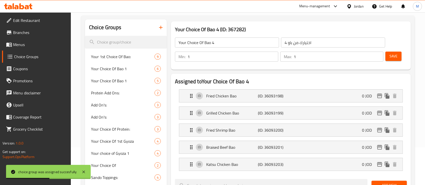
click at [318, 57] on input "1" at bounding box center [338, 57] width 90 height 10
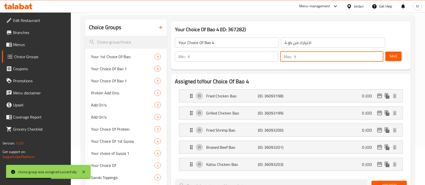
click at [318, 57] on input "1" at bounding box center [338, 57] width 90 height 10
type input "2"
click at [223, 60] on input "1" at bounding box center [232, 57] width 91 height 10
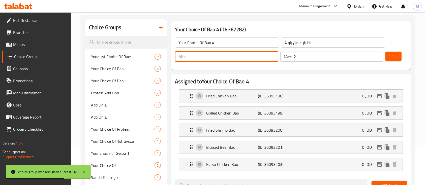
click at [223, 60] on input "1" at bounding box center [232, 57] width 91 height 10
type input "2"
click at [397, 57] on button "Save" at bounding box center [393, 56] width 16 height 9
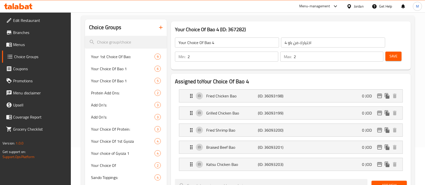
click at [38, 46] on span "Menus" at bounding box center [40, 45] width 54 height 6
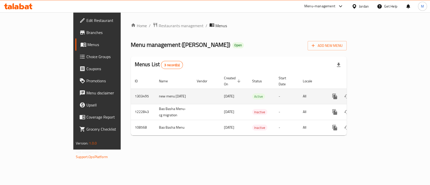
click at [377, 93] on link "enhanced table" at bounding box center [371, 96] width 12 height 12
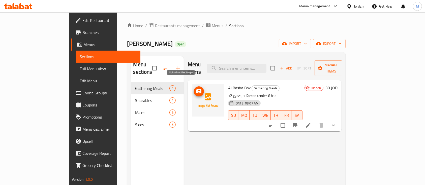
click at [194, 88] on span "upload picture" at bounding box center [199, 91] width 10 height 6
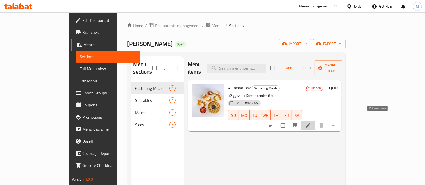
click at [310, 123] on icon at bounding box center [308, 125] width 5 height 5
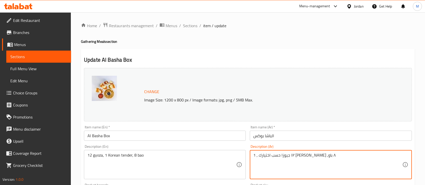
click at [253, 158] on textarea "١٢ جيوزا حسب اختيارك , 1 كوريان تندر ,٨ باو" at bounding box center [327, 165] width 149 height 24
click at [262, 155] on textarea "١٢ جيوزا حسب اختيارك , 1 كوريان تندر ,٨ باو" at bounding box center [327, 165] width 149 height 24
click at [332, 156] on textarea "١٢ جيوزا حسب اختيارك , 1 كوريان تندر ,٨ باو" at bounding box center [327, 165] width 149 height 24
click at [332, 156] on textarea "١٢ جيوزا حسب اختيارك , 1 كوريان تندر ,٨ باو حسب اختيارك." at bounding box center [327, 165] width 149 height 24
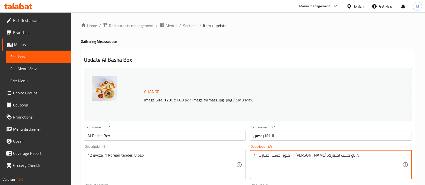
click at [332, 156] on textarea "١٢ جيوزا حسب اختيارك , 1 كوريان تندر ,٨ باو حسب اختيارك." at bounding box center [327, 165] width 149 height 24
type textarea "١٢ جيوزا حسب اختيارك , 1 كوريان تندر ,٨ باو حسب اختيارك."
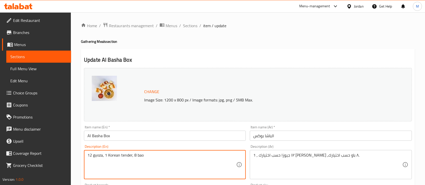
click at [169, 153] on textarea "12 gyoza, 1 Korean tender, 8 bao" at bounding box center [161, 165] width 149 height 24
paste textarea "of your choice, 1 Korean tender, 8 bao of your choice."
type textarea "12 gyoza of your choice, 1 Korean tender, 8 bao of your choice."
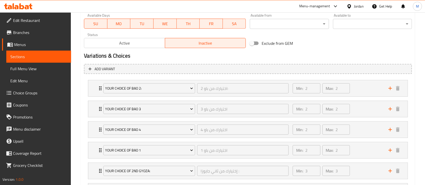
scroll to position [269, 0]
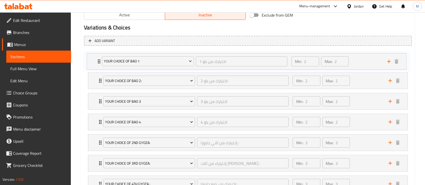
drag, startPoint x: 100, startPoint y: 122, endPoint x: 99, endPoint y: 60, distance: 61.7
click at [99, 60] on div "Your Choice Of Bao 2: اختيارك من باو 2: ​ Min: 2 ​ Max: 2 ​ Fried Chicken Bao (…" at bounding box center [248, 132] width 328 height 165
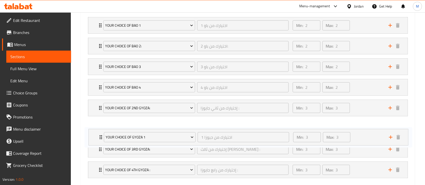
scroll to position [304, 0]
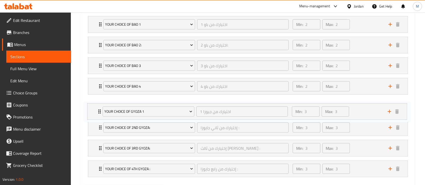
drag, startPoint x: 99, startPoint y: 168, endPoint x: 98, endPoint y: 109, distance: 59.7
click at [98, 109] on div "Your Choice Of Bao 1 اختيارك من باو 1 ​ Min: 2 ​ Max: 2 ​ Fried Chicken Bao (ID…" at bounding box center [248, 96] width 328 height 165
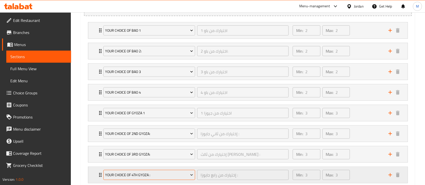
scroll to position [330, 0]
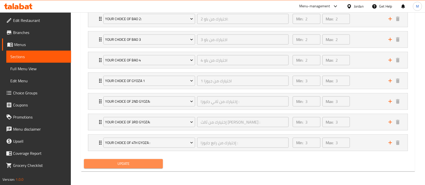
click at [135, 162] on span "Update" at bounding box center [123, 164] width 71 height 6
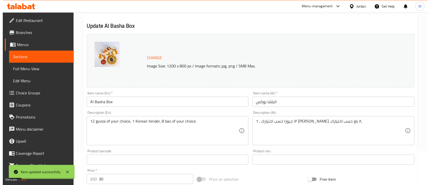
scroll to position [0, 0]
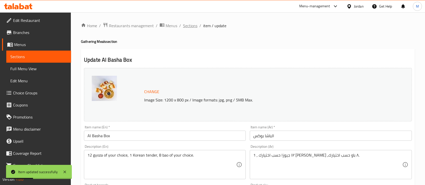
click at [189, 27] on span "Sections" at bounding box center [190, 26] width 14 height 6
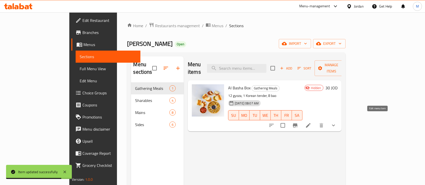
click at [311, 122] on icon at bounding box center [308, 125] width 6 height 6
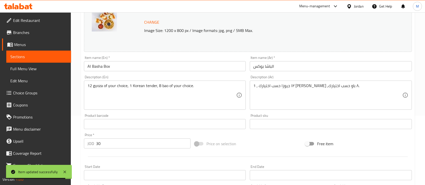
scroll to position [134, 0]
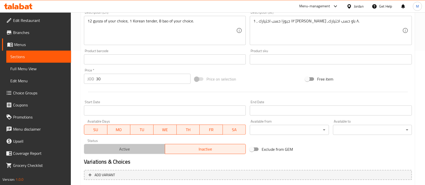
click at [157, 148] on span "Active" at bounding box center [124, 149] width 77 height 7
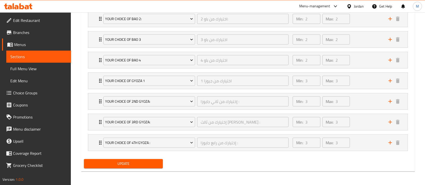
click at [155, 163] on span "Update" at bounding box center [123, 164] width 71 height 6
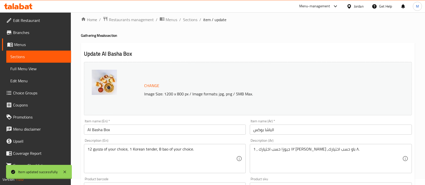
scroll to position [0, 0]
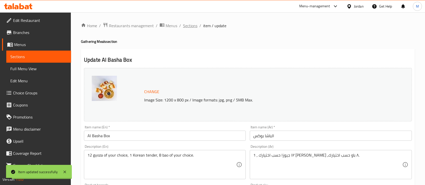
click at [189, 27] on span "Sections" at bounding box center [190, 26] width 14 height 6
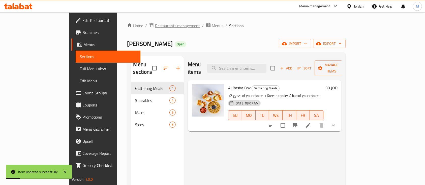
click at [155, 27] on span "Restaurants management" at bounding box center [177, 26] width 45 height 6
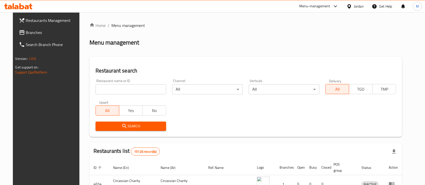
click at [109, 90] on input "search" at bounding box center [130, 89] width 71 height 10
type input "Bab Al Yaman"
click at [148, 122] on button "Search" at bounding box center [130, 126] width 71 height 9
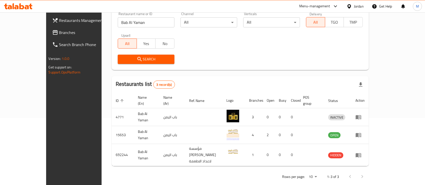
scroll to position [64, 0]
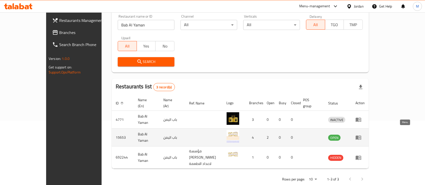
click at [361, 135] on icon "enhanced table" at bounding box center [358, 138] width 6 height 6
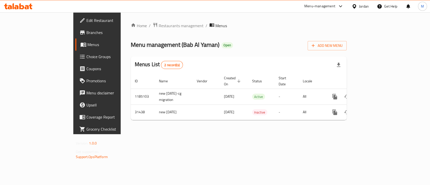
click at [75, 24] on link "Edit Restaurant" at bounding box center [110, 20] width 70 height 12
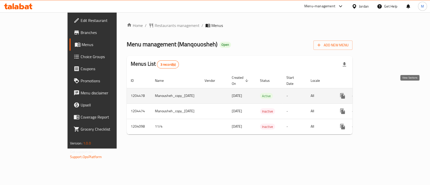
click at [382, 93] on icon "enhanced table" at bounding box center [379, 96] width 6 height 6
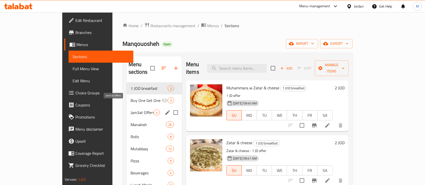
click at [130, 110] on span "Jam3at Offers" at bounding box center [141, 113] width 23 height 6
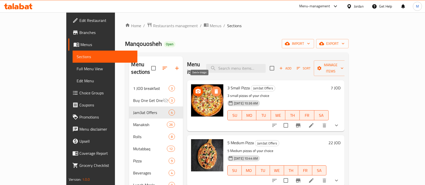
click at [214, 89] on icon "delete image" at bounding box center [216, 91] width 4 height 5
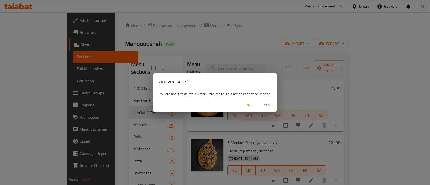
click at [267, 106] on span "Yes" at bounding box center [267, 105] width 12 height 6
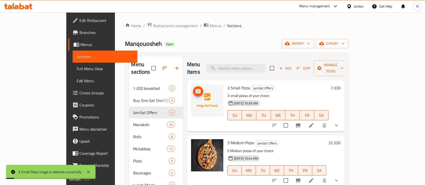
click at [195, 88] on icon "upload picture" at bounding box center [198, 91] width 6 height 6
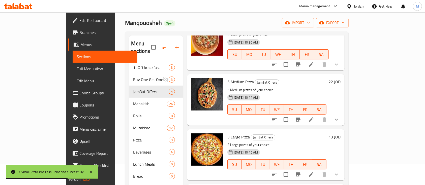
scroll to position [34, 0]
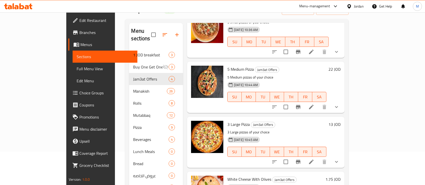
click at [318, 103] on li at bounding box center [311, 107] width 14 height 9
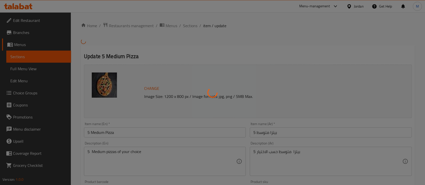
type input "إختيارك من البيتزا:"
type input "5"
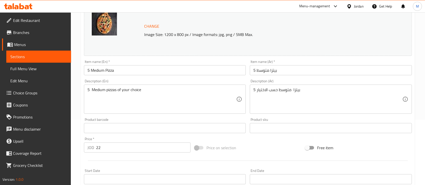
scroll to position [67, 0]
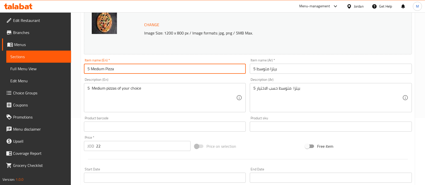
click at [88, 70] on input "5 Medium Pizza" at bounding box center [165, 69] width 162 height 10
type input "3 Medium Pizza"
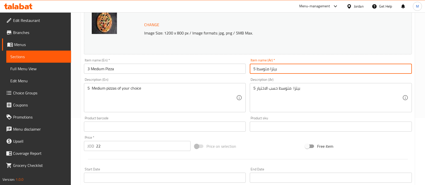
click at [254, 68] on input "5 بيتزا متوسط" at bounding box center [331, 69] width 162 height 10
type input "3 بيتزا متوسط"
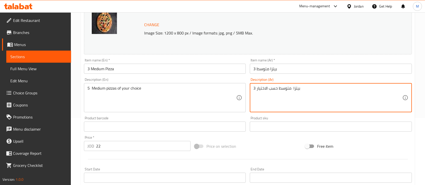
type textarea "3 بيتزا متوسط حسب الاختيار"
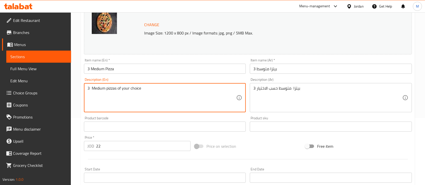
type textarea "3 Medium pizzas of your choice"
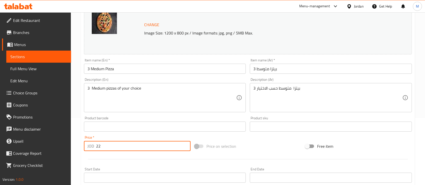
click at [123, 143] on input "22" at bounding box center [143, 146] width 94 height 10
type input "2"
type input "11"
click at [129, 169] on div "Start Date Start Date" at bounding box center [165, 175] width 162 height 15
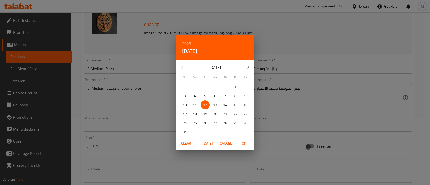
click at [145, 157] on div "2025 Tue, Aug 12 August 2025 Su Mo Tu We Th Fr Sa 27 28 29 30 31 1 2 3 4 5 6 7 …" at bounding box center [215, 92] width 430 height 185
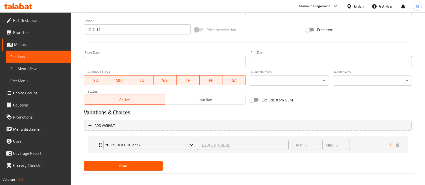
scroll to position [186, 0]
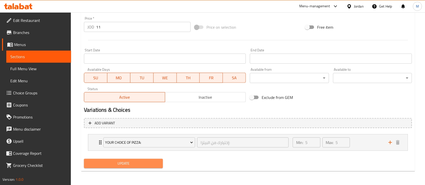
click at [145, 164] on span "Update" at bounding box center [123, 163] width 71 height 6
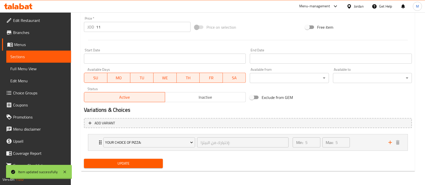
scroll to position [0, 0]
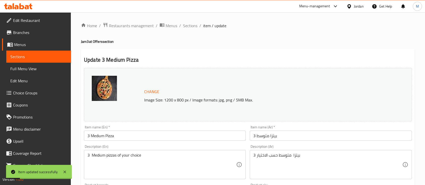
drag, startPoint x: 191, startPoint y: 28, endPoint x: 193, endPoint y: 30, distance: 3.0
click at [191, 28] on span "Sections" at bounding box center [190, 26] width 14 height 6
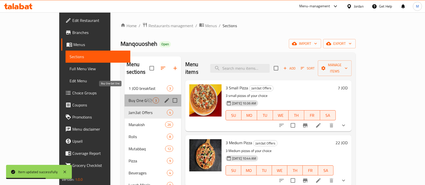
click at [128, 97] on span "Buy One Get One" at bounding box center [137, 100] width 18 height 6
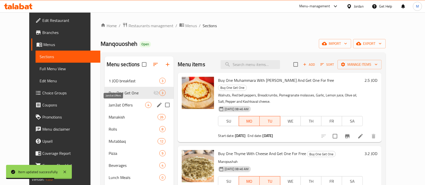
click at [112, 104] on span "Jam3at Offers" at bounding box center [127, 105] width 37 height 6
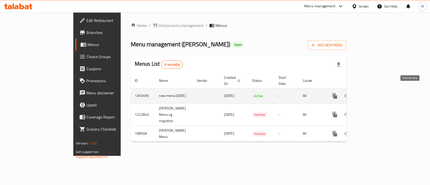
click at [374, 93] on icon "enhanced table" at bounding box center [371, 96] width 6 height 6
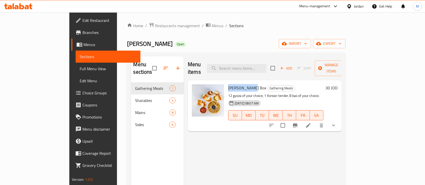
drag, startPoint x: 212, startPoint y: 80, endPoint x: 232, endPoint y: 79, distance: 19.7
click at [232, 84] on span "Al Basha Box" at bounding box center [247, 88] width 38 height 8
copy span "Al Basha Box"
drag, startPoint x: 393, startPoint y: 80, endPoint x: 398, endPoint y: 80, distance: 5.1
click at [337, 84] on div "30 JOD" at bounding box center [330, 87] width 14 height 7
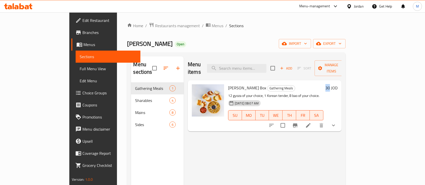
copy h6 "30"
click at [155, 28] on span "Restaurants management" at bounding box center [177, 26] width 45 height 6
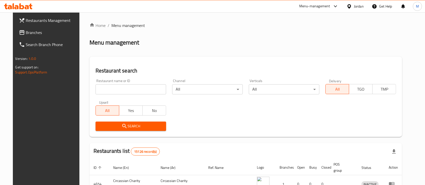
click at [112, 88] on input "search" at bounding box center [130, 89] width 71 height 10
type input "[PERSON_NAME]"
click at [132, 123] on span "Search" at bounding box center [130, 126] width 62 height 6
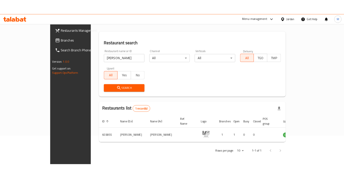
scroll to position [29, 0]
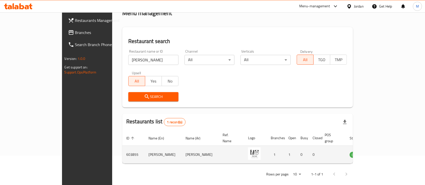
click at [122, 148] on td "603855" at bounding box center [133, 155] width 22 height 18
copy td "603855"
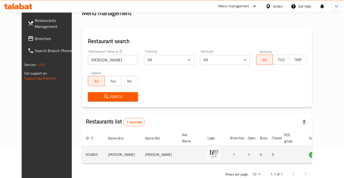
click at [331, 153] on td "enhanced table" at bounding box center [339, 155] width 17 height 18
click at [336, 154] on icon "enhanced table" at bounding box center [339, 155] width 6 height 4
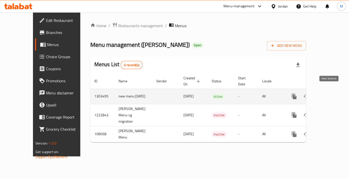
click at [332, 93] on icon "enhanced table" at bounding box center [331, 96] width 6 height 6
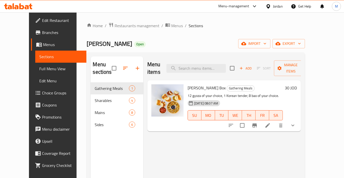
click at [275, 121] on li at bounding box center [268, 125] width 14 height 9
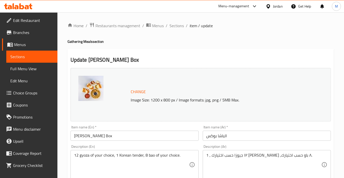
click at [79, 136] on input "Al Basha Box" at bounding box center [135, 136] width 128 height 10
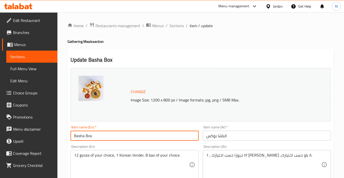
type input "Basha Box"
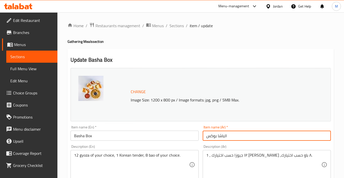
drag, startPoint x: 229, startPoint y: 136, endPoint x: 225, endPoint y: 136, distance: 3.8
click at [225, 136] on input "الباشا بوكس" at bounding box center [267, 136] width 128 height 10
type input "باشا بوكس"
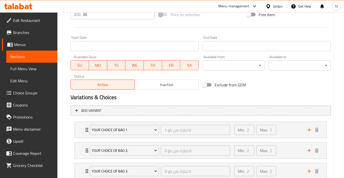
scroll to position [202, 0]
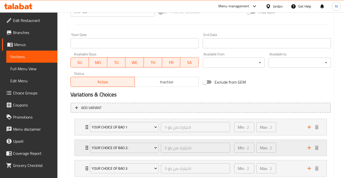
click at [286, 145] on div "Min: 2 ​ Max: 2 ​" at bounding box center [267, 148] width 73 height 16
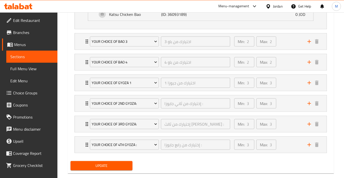
scroll to position [433, 0]
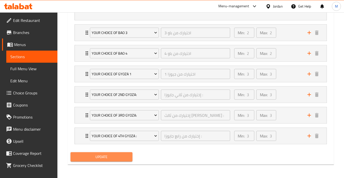
click at [117, 154] on span "Update" at bounding box center [102, 157] width 54 height 6
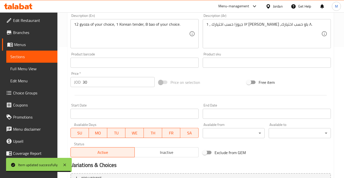
scroll to position [0, 0]
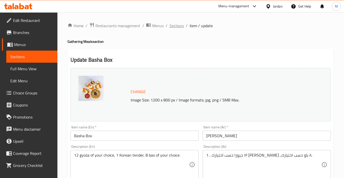
click at [178, 24] on span "Sections" at bounding box center [177, 26] width 14 height 6
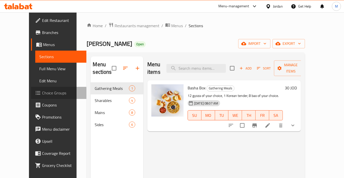
click at [38, 89] on link "Choice Groups" at bounding box center [58, 93] width 55 height 12
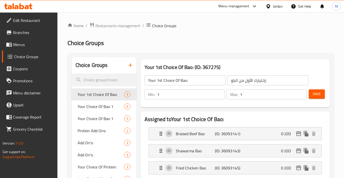
click at [122, 73] on div "Choice Groups" at bounding box center [104, 65] width 65 height 16
click at [120, 80] on input "search" at bounding box center [104, 80] width 65 height 13
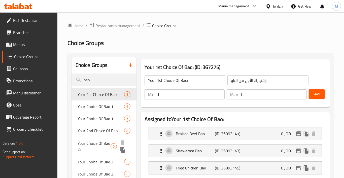
type input "bao"
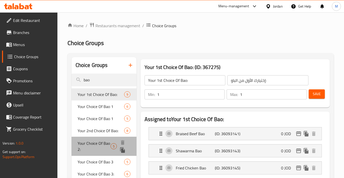
click at [109, 146] on span "Your Choice Of Bao 2:" at bounding box center [94, 146] width 33 height 12
type input "Your Choice Of Bao 2:"
type input "اختيارك من باو 2:"
type input "2"
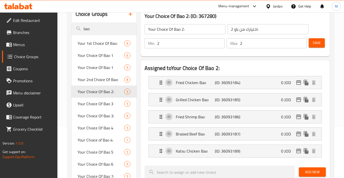
scroll to position [67, 0]
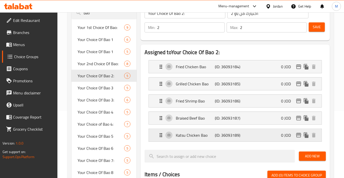
click at [244, 130] on div "Katsu Chicken Bao (ID: 36093189) 0 JOD" at bounding box center [237, 135] width 158 height 13
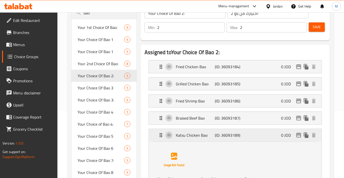
scroll to position [101, 0]
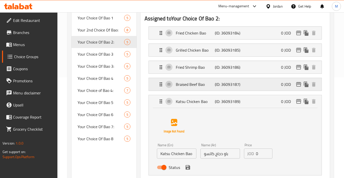
click at [242, 86] on div "Braised Beef Bao (ID: 36093187) 0 JOD" at bounding box center [237, 84] width 158 height 13
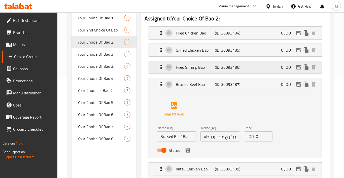
click at [237, 72] on div "Fried Shrimp Bao (ID: 36093186) 0 JOD" at bounding box center [237, 67] width 158 height 13
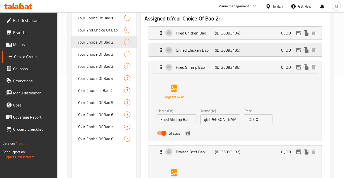
click at [236, 52] on p "(ID: 36093185)" at bounding box center [228, 50] width 26 height 6
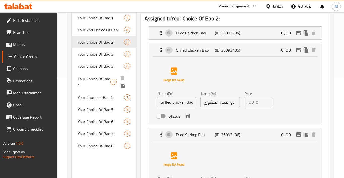
click at [110, 83] on span "Your Choice Of Bao 4" at bounding box center [94, 82] width 33 height 12
type input "Your Choice Of Bao 4"
type input "اختيارك من باو 4"
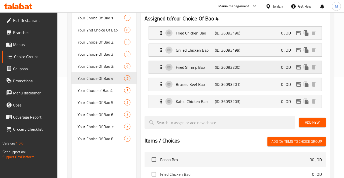
click at [212, 68] on p "Fried Shrimp Bao" at bounding box center [195, 67] width 39 height 6
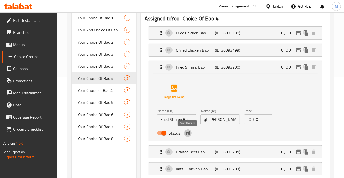
click at [189, 132] on icon "save" at bounding box center [188, 133] width 5 height 5
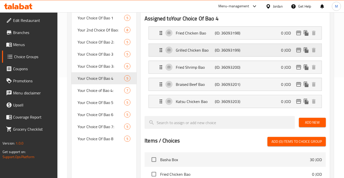
click at [205, 49] on p "Grilled Chicken Bao" at bounding box center [195, 50] width 39 height 6
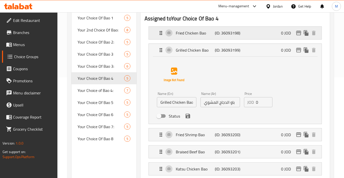
click at [207, 31] on p "Fried Chicken Bao" at bounding box center [195, 33] width 39 height 6
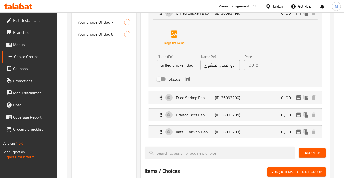
scroll to position [235, 0]
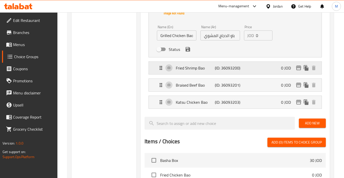
click at [219, 70] on p "(ID: 36093200)" at bounding box center [228, 68] width 26 height 6
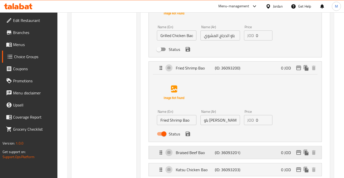
click at [221, 153] on p "(ID: 36093201)" at bounding box center [228, 153] width 26 height 6
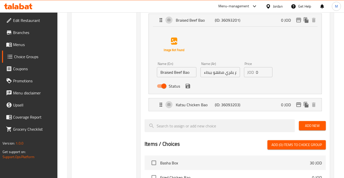
scroll to position [369, 0]
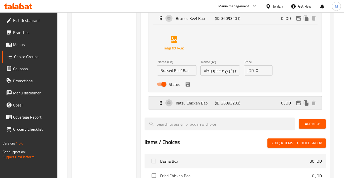
click at [218, 103] on p "(ID: 36093203)" at bounding box center [228, 103] width 26 height 6
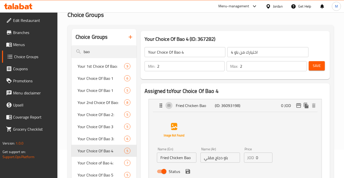
scroll to position [0, 0]
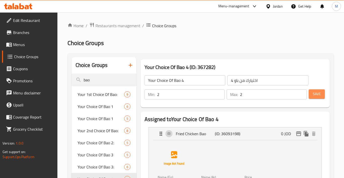
click at [322, 94] on button "Save" at bounding box center [317, 93] width 16 height 9
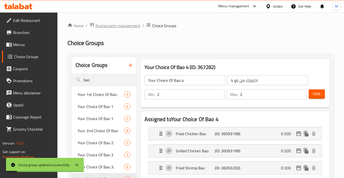
click at [127, 27] on span "Restaurants management" at bounding box center [117, 26] width 45 height 6
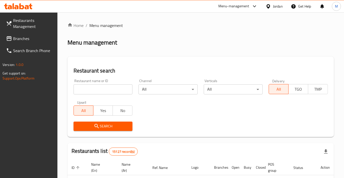
click at [124, 90] on input "search" at bounding box center [103, 89] width 59 height 10
type input "[PERSON_NAME]"
click at [128, 125] on span "Search" at bounding box center [103, 126] width 51 height 6
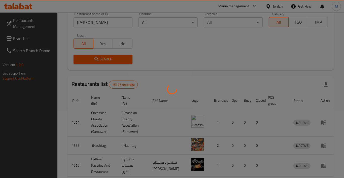
scroll to position [42, 0]
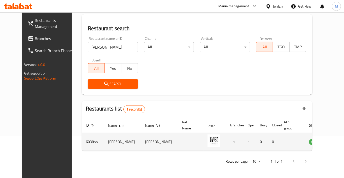
click at [336, 145] on icon "enhanced table" at bounding box center [339, 142] width 6 height 6
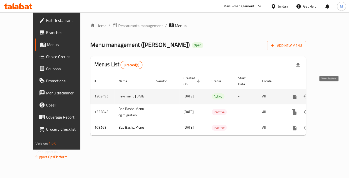
click at [328, 93] on icon "enhanced table" at bounding box center [331, 96] width 6 height 6
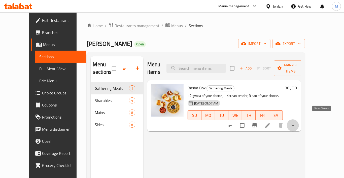
click at [296, 122] on icon "show more" at bounding box center [293, 125] width 6 height 6
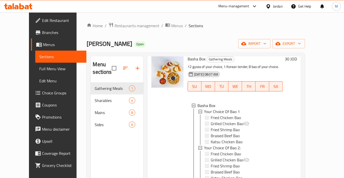
scroll to position [67, 0]
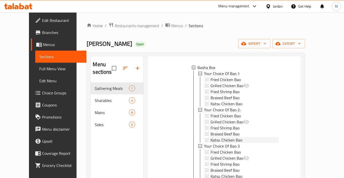
click at [240, 137] on div "Katsu Chicken Bao" at bounding box center [245, 140] width 68 height 6
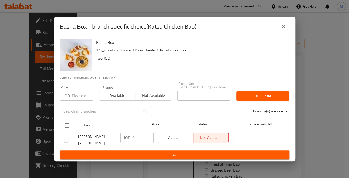
click at [68, 123] on input "checkbox" at bounding box center [67, 125] width 11 height 11
checkbox input "true"
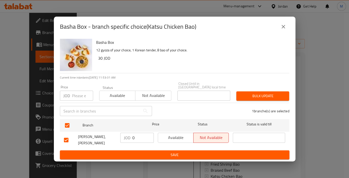
click at [170, 139] on span "Available" at bounding box center [175, 137] width 31 height 7
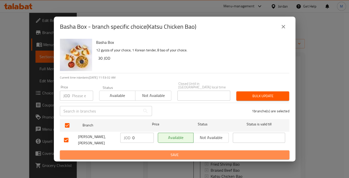
click at [170, 152] on span "Save" at bounding box center [175, 155] width 222 height 6
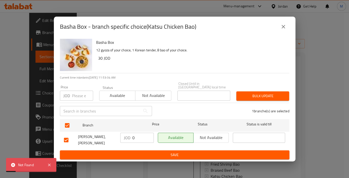
click at [284, 28] on icon "close" at bounding box center [284, 27] width 4 height 4
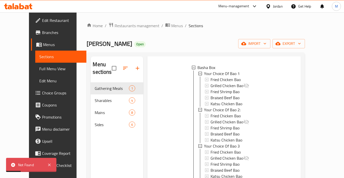
click at [42, 90] on span "Choice Groups" at bounding box center [62, 93] width 40 height 6
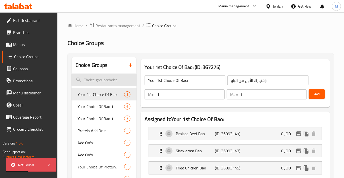
click at [99, 80] on input "search" at bounding box center [104, 80] width 65 height 13
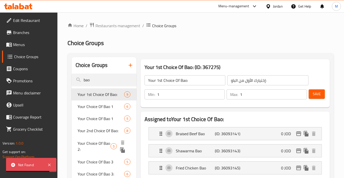
type input "bao"
click at [105, 145] on span "Your Choice Of Bao 2:" at bounding box center [94, 146] width 33 height 12
type input "Your Choice Of Bao 2:"
type input "اختيارك من باو 2:"
type input "2"
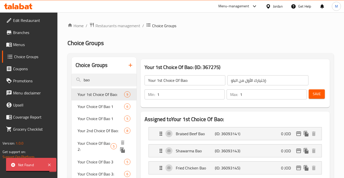
type input "2"
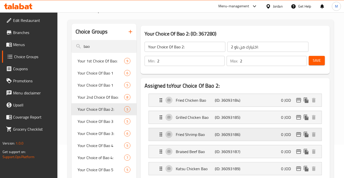
scroll to position [134, 0]
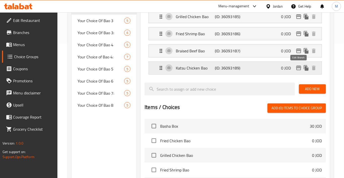
click at [298, 68] on icon "edit" at bounding box center [298, 68] width 5 height 5
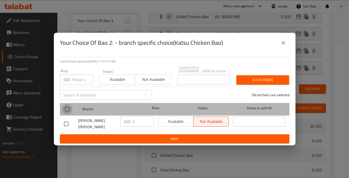
drag, startPoint x: 66, startPoint y: 108, endPoint x: 134, endPoint y: 116, distance: 68.5
click at [66, 108] on input "checkbox" at bounding box center [67, 109] width 11 height 11
checkbox input "true"
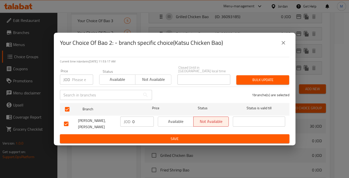
click at [167, 122] on span "Available" at bounding box center [175, 121] width 31 height 7
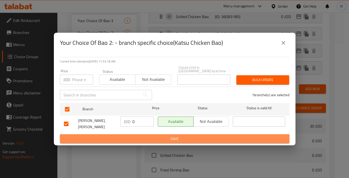
click at [169, 136] on span "Save" at bounding box center [175, 139] width 222 height 6
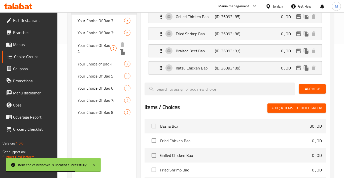
click at [98, 49] on span "Your Choice Of Bao 4" at bounding box center [94, 48] width 33 height 12
type input "Your Choice Of Bao 4"
type input "اختيارك من باو 4"
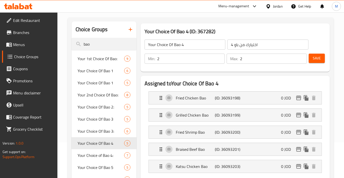
scroll to position [67, 0]
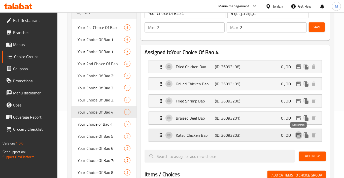
click at [298, 137] on icon "edit" at bounding box center [298, 135] width 5 height 5
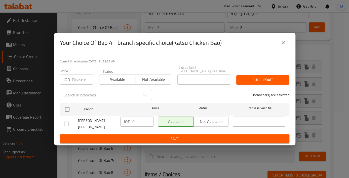
click at [284, 43] on icon "close" at bounding box center [284, 43] width 6 height 6
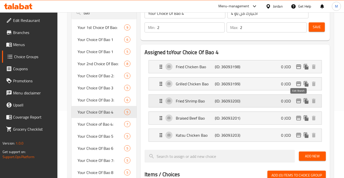
click at [299, 100] on icon "edit" at bounding box center [298, 101] width 5 height 5
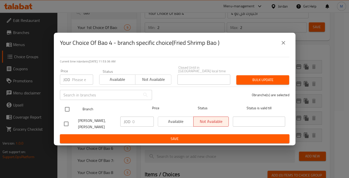
click at [68, 109] on input "checkbox" at bounding box center [67, 109] width 11 height 11
checkbox input "true"
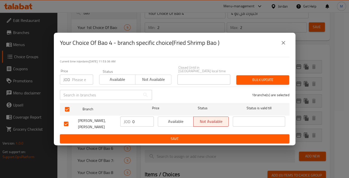
click at [177, 122] on span "Available" at bounding box center [175, 121] width 31 height 7
click at [177, 136] on span "Save" at bounding box center [175, 139] width 222 height 6
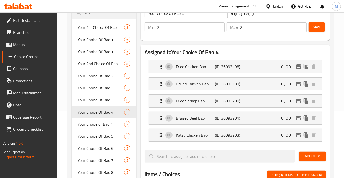
click at [38, 47] on span "Menus" at bounding box center [33, 45] width 40 height 6
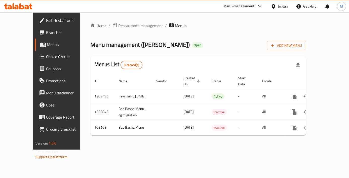
click at [46, 59] on span "Choice Groups" at bounding box center [66, 57] width 41 height 6
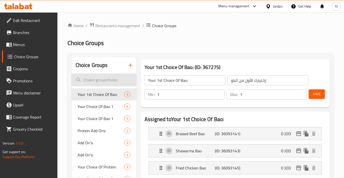
click at [100, 78] on input "search" at bounding box center [104, 80] width 65 height 13
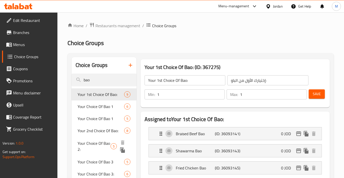
type input "bao"
click at [108, 146] on span "Your Choice Of Bao 2:" at bounding box center [94, 146] width 33 height 12
type input "Your Choice Of Bao 2:"
type input "اختيارك من باو 2:"
type input "2"
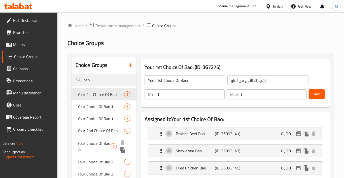
type input "2"
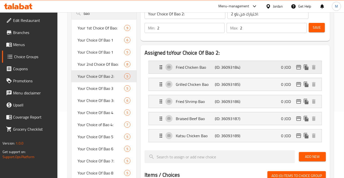
scroll to position [67, 0]
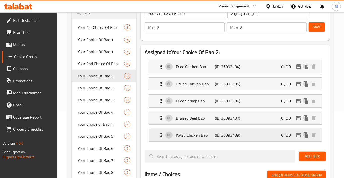
click at [257, 136] on div "Katsu Chicken Bao (ID: 36093189) 0 JOD" at bounding box center [237, 135] width 158 height 13
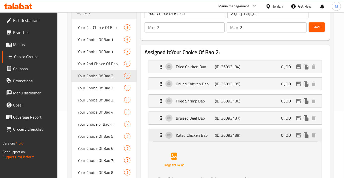
click at [297, 135] on icon "edit" at bounding box center [298, 135] width 5 height 5
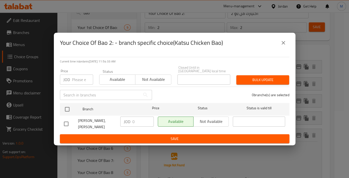
click at [286, 45] on icon "close" at bounding box center [284, 43] width 6 height 6
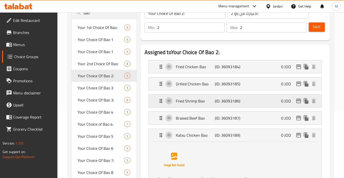
click at [240, 98] on p "(ID: 36093186)" at bounding box center [228, 101] width 26 height 6
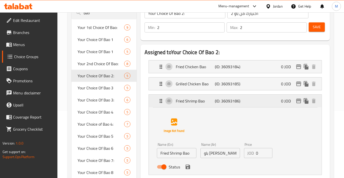
click at [297, 99] on icon "edit" at bounding box center [298, 101] width 5 height 5
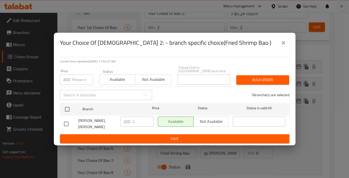
click at [283, 45] on icon "close" at bounding box center [284, 43] width 6 height 6
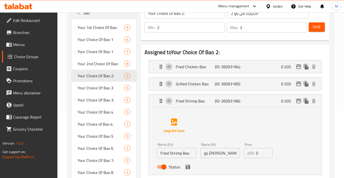
scroll to position [34, 0]
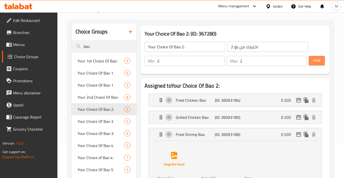
click at [322, 60] on button "Save" at bounding box center [317, 60] width 16 height 9
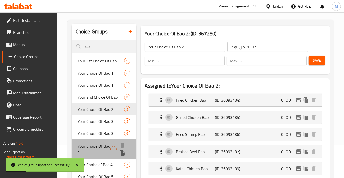
click at [105, 147] on span "Your Choice Of Bao 4" at bounding box center [94, 149] width 33 height 12
type input "Your Choice Of Bao 4"
type input "اختيارك من باو 4"
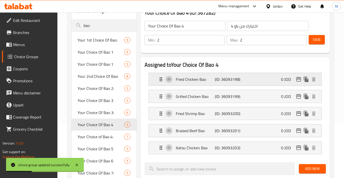
scroll to position [67, 0]
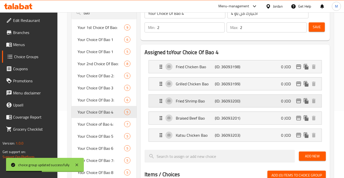
click at [230, 100] on p "(ID: 36093200)" at bounding box center [228, 101] width 26 height 6
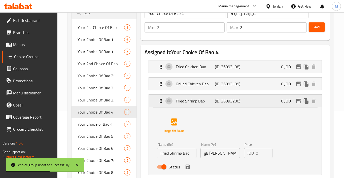
click at [296, 99] on icon "edit" at bounding box center [298, 101] width 5 height 5
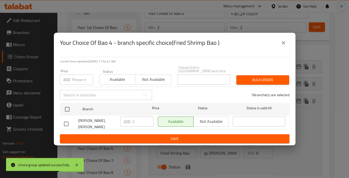
click at [284, 43] on icon "close" at bounding box center [284, 43] width 6 height 6
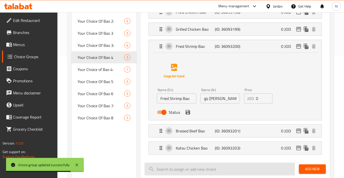
scroll to position [134, 0]
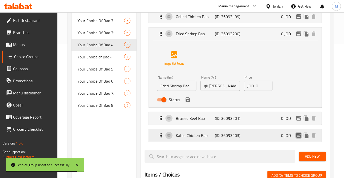
click at [297, 136] on icon "edit" at bounding box center [299, 135] width 6 height 6
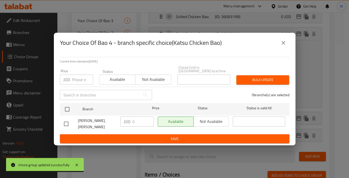
click at [283, 46] on icon "close" at bounding box center [284, 43] width 6 height 6
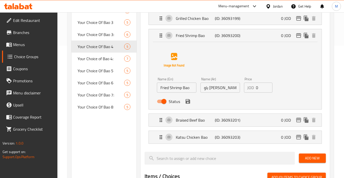
scroll to position [34, 0]
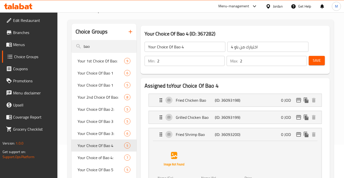
click at [320, 60] on span "Save" at bounding box center [317, 60] width 8 height 6
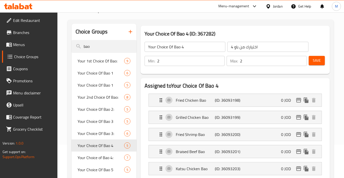
click at [40, 46] on span "Menus" at bounding box center [33, 45] width 40 height 6
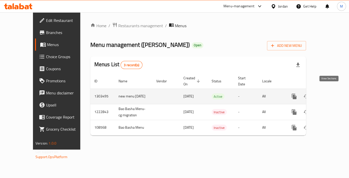
click at [329, 93] on icon "enhanced table" at bounding box center [331, 96] width 6 height 6
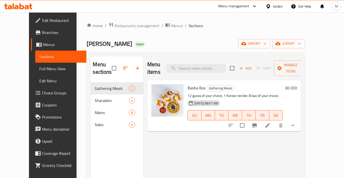
click at [299, 120] on button "show more" at bounding box center [293, 125] width 12 height 12
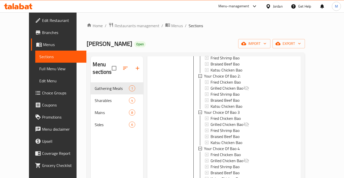
scroll to position [67, 0]
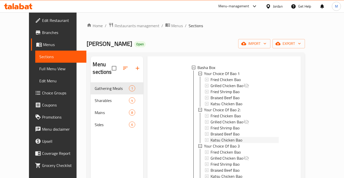
click at [244, 137] on div "Katsu Chicken Bao" at bounding box center [245, 140] width 68 height 6
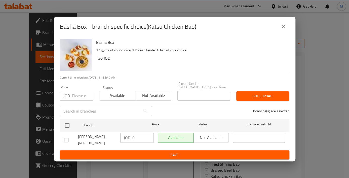
click at [285, 30] on icon "close" at bounding box center [284, 27] width 6 height 6
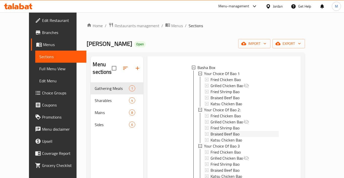
click at [262, 131] on div "Braised Beef Bao" at bounding box center [245, 134] width 68 height 6
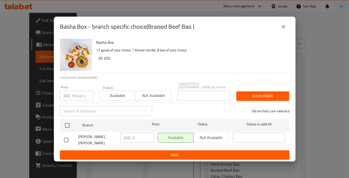
click at [284, 28] on icon "close" at bounding box center [284, 27] width 4 height 4
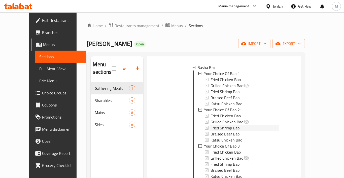
click at [244, 125] on div "Fried Shrimp Bao" at bounding box center [245, 128] width 68 height 6
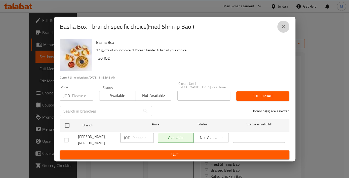
click at [280, 31] on button "close" at bounding box center [284, 27] width 12 height 12
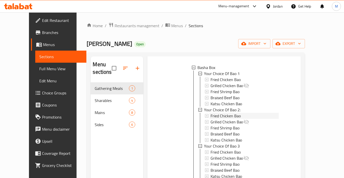
click at [239, 113] on div "Fried Chicken Bao" at bounding box center [245, 116] width 68 height 6
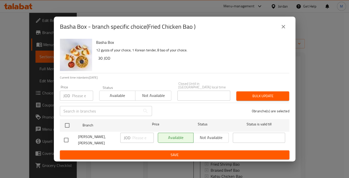
click at [280, 31] on button "close" at bounding box center [284, 27] width 12 height 12
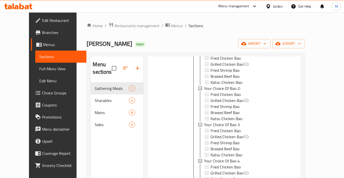
scroll to position [101, 0]
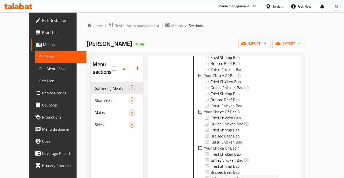
click at [242, 175] on div "Katsu Chicken Bao" at bounding box center [245, 178] width 68 height 6
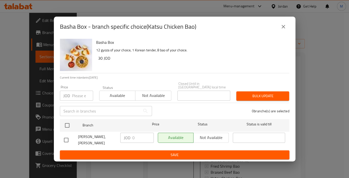
click at [284, 30] on icon "close" at bounding box center [284, 27] width 6 height 6
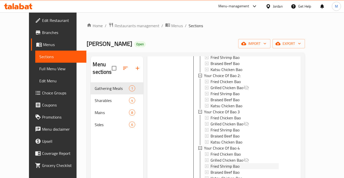
click at [243, 163] on div "Fried Shrimp Bao" at bounding box center [245, 166] width 68 height 6
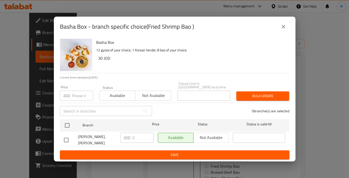
click at [282, 30] on icon "close" at bounding box center [284, 27] width 6 height 6
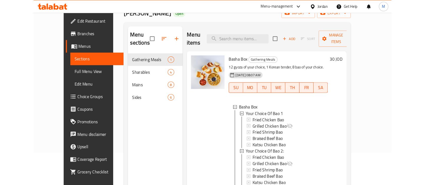
scroll to position [0, 0]
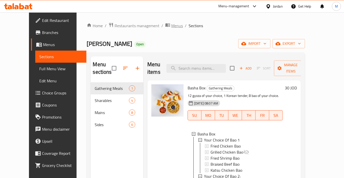
click at [171, 27] on span "Menus" at bounding box center [177, 26] width 12 height 6
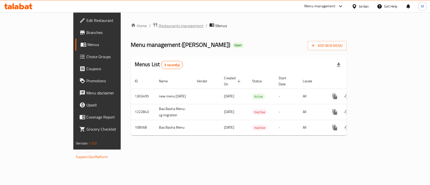
click at [159, 26] on span "Restaurants management" at bounding box center [181, 26] width 45 height 6
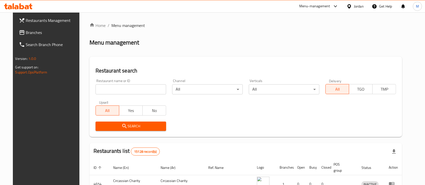
click at [120, 90] on input "search" at bounding box center [130, 89] width 71 height 10
click at [141, 127] on span "Search" at bounding box center [130, 126] width 62 height 6
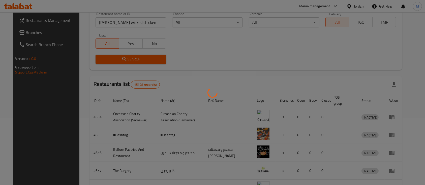
scroll to position [20, 0]
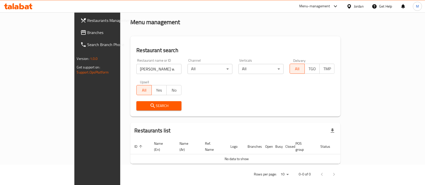
click at [137, 74] on input "[PERSON_NAME] wicked chicken" at bounding box center [158, 69] width 45 height 10
type input "Henny"
click button "Search" at bounding box center [158, 105] width 45 height 9
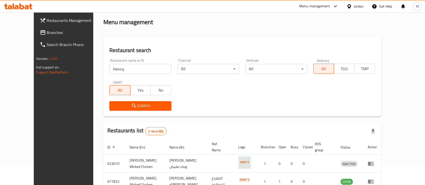
click at [236, 101] on div "Search" at bounding box center [242, 105] width 272 height 15
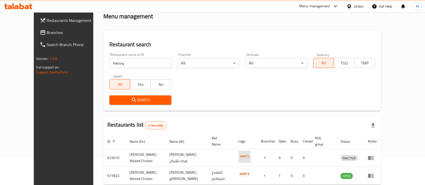
scroll to position [47, 0]
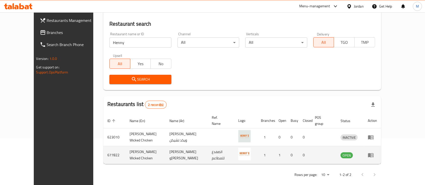
click at [103, 147] on td "677822" at bounding box center [114, 155] width 22 height 18
copy td "677822"
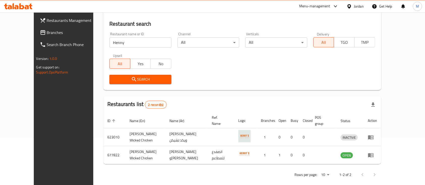
click at [123, 42] on input "Henny" at bounding box center [140, 43] width 62 height 10
click at [306, 6] on div "Menu-management" at bounding box center [314, 6] width 31 height 6
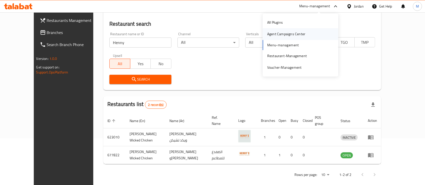
click at [299, 33] on div "Agent Campaigns Center" at bounding box center [286, 34] width 38 height 6
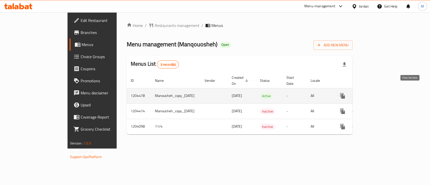
click at [382, 93] on icon "enhanced table" at bounding box center [379, 96] width 6 height 6
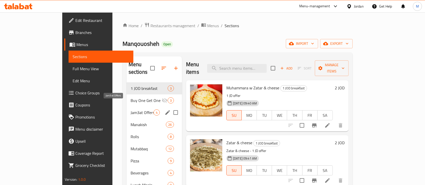
click at [130, 110] on span "Jam3at Offers" at bounding box center [141, 113] width 23 height 6
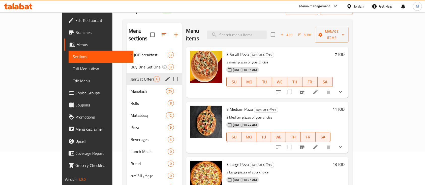
click at [164, 75] on div "Menu sections" at bounding box center [168, 79] width 8 height 8
click at [164, 76] on icon "edit" at bounding box center [167, 79] width 6 height 6
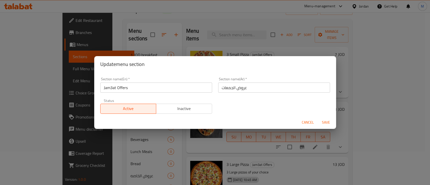
click at [162, 106] on span "Inactive" at bounding box center [184, 108] width 52 height 7
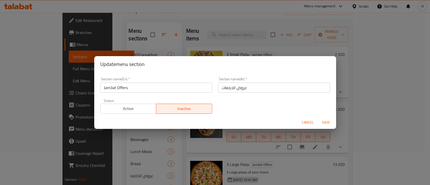
click at [328, 124] on span "Save" at bounding box center [326, 122] width 12 height 6
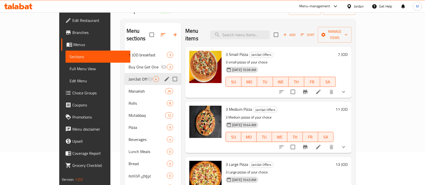
click at [72, 92] on span "Choice Groups" at bounding box center [99, 93] width 54 height 6
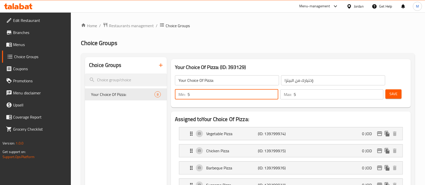
drag, startPoint x: 192, startPoint y: 96, endPoint x: 186, endPoint y: 96, distance: 5.5
click at [186, 96] on div "Min: 5 ​" at bounding box center [226, 94] width 103 height 10
drag, startPoint x: 199, startPoint y: 94, endPoint x: 186, endPoint y: 94, distance: 13.1
click at [186, 94] on div "Min: 4 ​" at bounding box center [226, 94] width 103 height 10
type input "3"
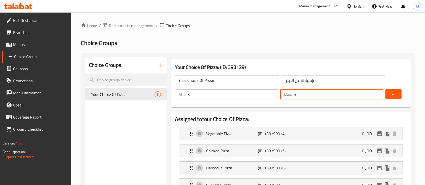
drag, startPoint x: 295, startPoint y: 94, endPoint x: 297, endPoint y: 96, distance: 2.7
click at [292, 94] on div "Max: 5 ​" at bounding box center [331, 94] width 103 height 10
type input "3"
click at [320, 109] on div "Your Choice Of Pizza: (ID: 393129) Your Choice Of Pizza: ​ إختيارك من البيتزا: …" at bounding box center [291, 83] width 244 height 52
click at [397, 96] on span "Save" at bounding box center [393, 94] width 8 height 6
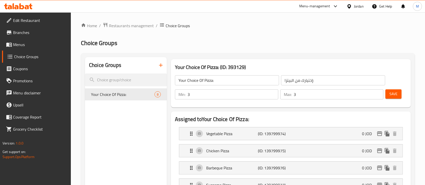
click at [397, 94] on span "Save" at bounding box center [393, 94] width 8 height 6
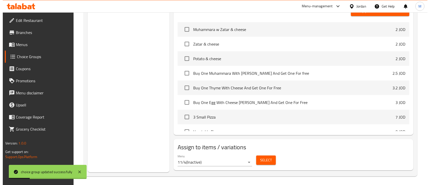
scroll to position [283, 0]
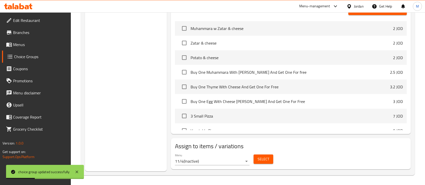
click at [265, 161] on span "Select" at bounding box center [263, 159] width 12 height 6
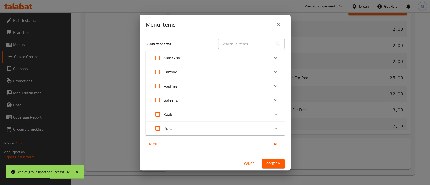
click at [277, 26] on icon "close" at bounding box center [279, 25] width 6 height 6
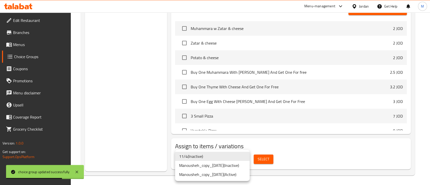
click at [214, 156] on li "11/4 ( Inactive )" at bounding box center [212, 156] width 75 height 9
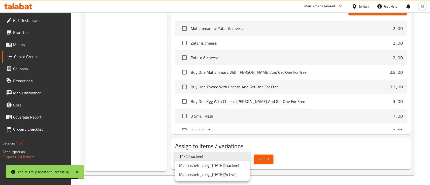
click at [221, 173] on li "Manousheh_copy_[DATE] ( Active )" at bounding box center [212, 174] width 75 height 9
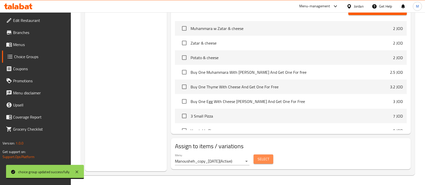
click at [268, 160] on span "Select" at bounding box center [263, 159] width 12 height 6
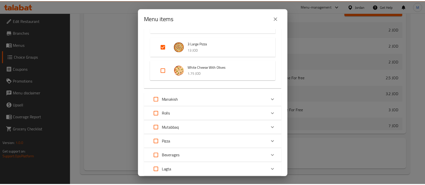
scroll to position [142, 0]
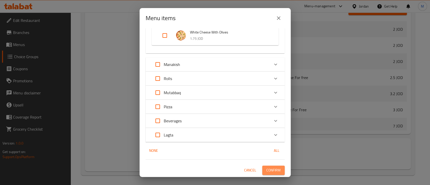
click at [278, 170] on button "Confirm" at bounding box center [273, 170] width 22 height 9
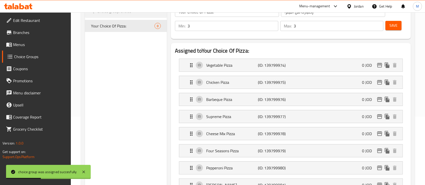
scroll to position [15, 0]
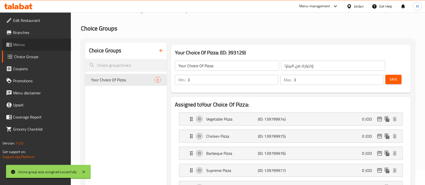
click at [57, 49] on link "Menus" at bounding box center [36, 45] width 69 height 12
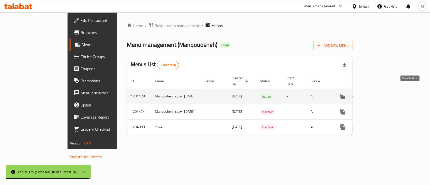
click at [381, 94] on icon "enhanced table" at bounding box center [379, 96] width 5 height 5
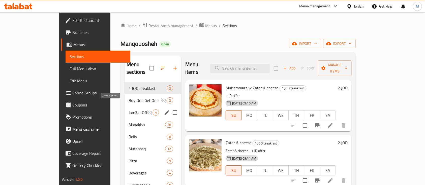
click at [128, 110] on span "Jam3at Offers" at bounding box center [137, 113] width 18 height 6
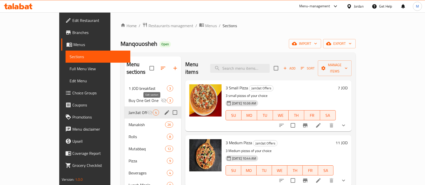
click at [164, 110] on icon "edit" at bounding box center [167, 113] width 6 height 6
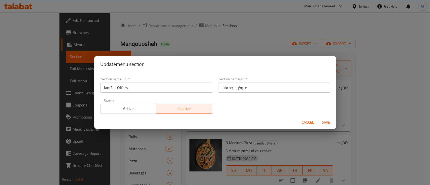
click at [142, 111] on span "Active" at bounding box center [129, 108] width 52 height 7
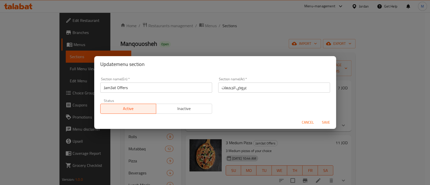
click at [325, 123] on span "Save" at bounding box center [326, 122] width 12 height 6
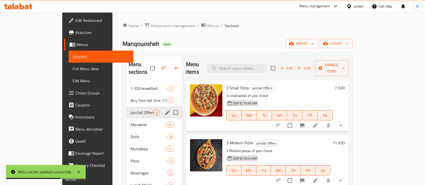
click at [318, 122] on icon at bounding box center [315, 125] width 6 height 6
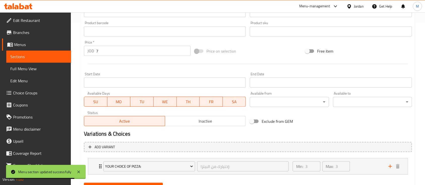
scroll to position [186, 0]
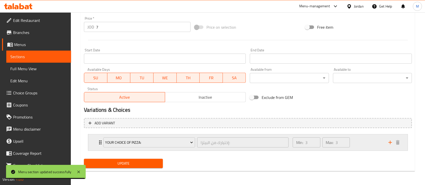
click at [377, 144] on div "Min: 3 ​ Max: 3 ​" at bounding box center [337, 143] width 96 height 16
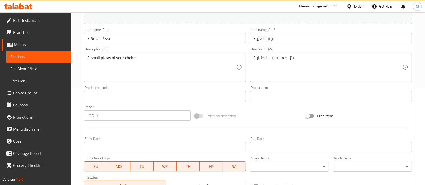
scroll to position [0, 0]
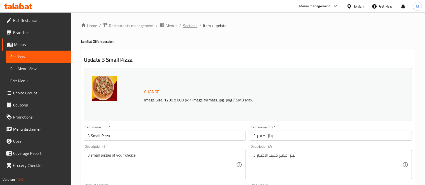
click at [193, 25] on span "Sections" at bounding box center [190, 26] width 14 height 6
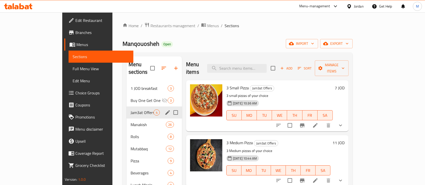
click at [154, 110] on span "4" at bounding box center [157, 112] width 6 height 5
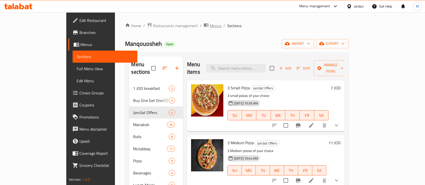
click at [210, 27] on span "Menus" at bounding box center [216, 26] width 12 height 6
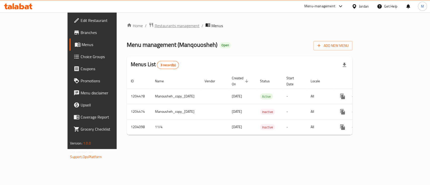
click at [155, 27] on span "Restaurants management" at bounding box center [177, 26] width 45 height 6
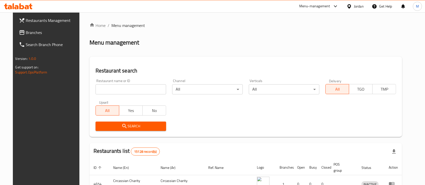
click at [321, 7] on div "Menu-management" at bounding box center [314, 6] width 31 height 6
click at [288, 34] on div "Agent Campaigns Center" at bounding box center [286, 34] width 38 height 6
